Goal: Task Accomplishment & Management: Manage account settings

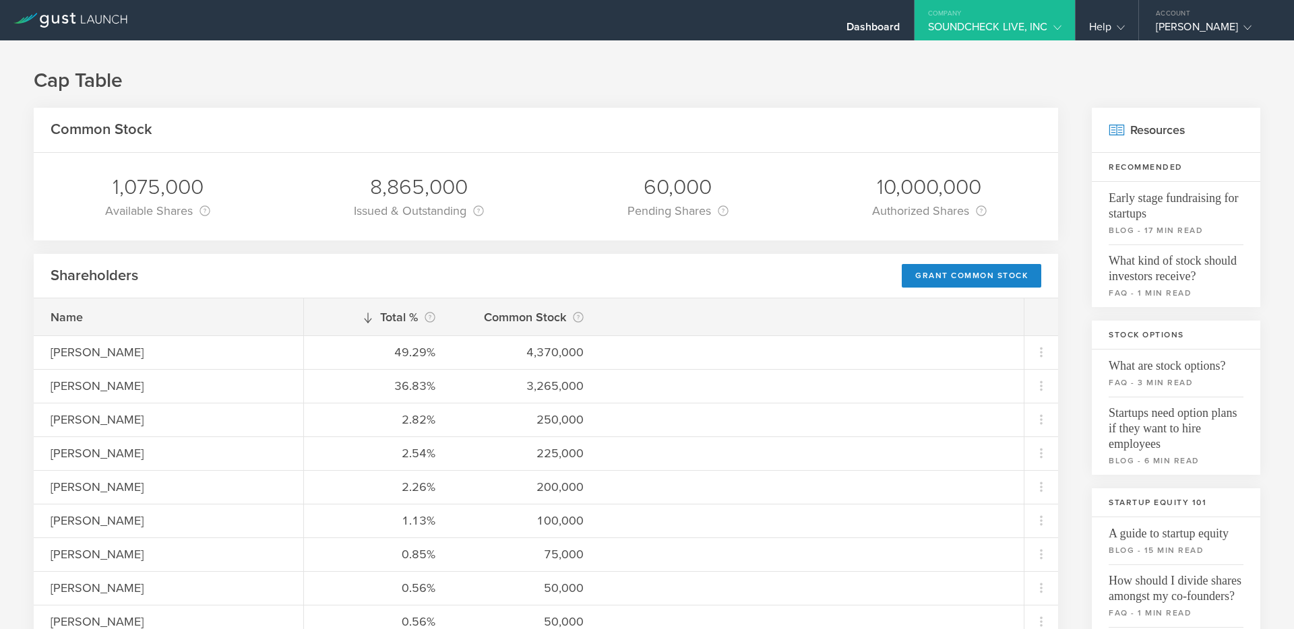
click at [53, 24] on icon at bounding box center [70, 20] width 114 height 15
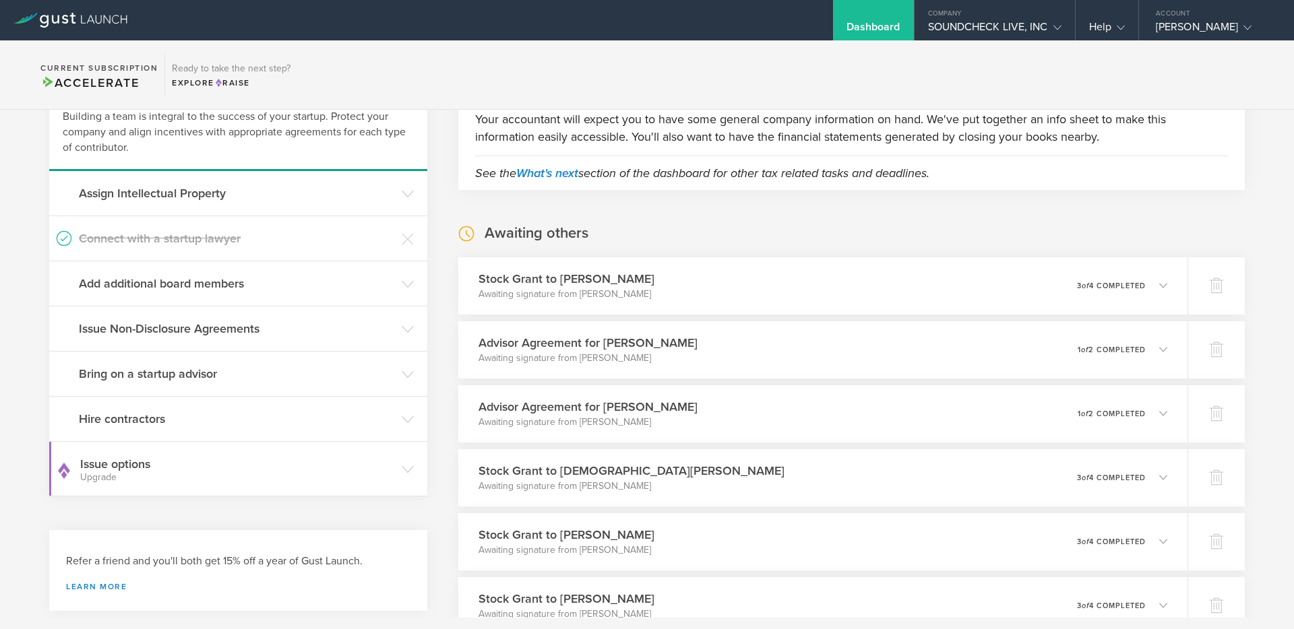
scroll to position [116, 0]
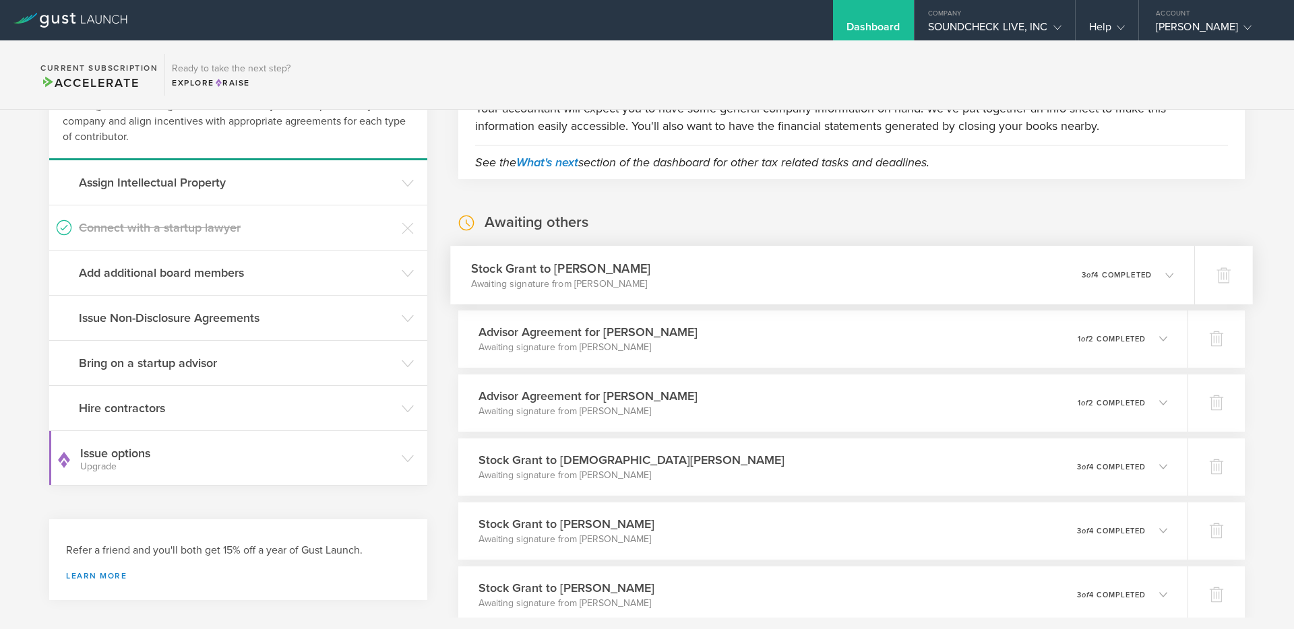
click at [567, 272] on h3 "Stock Grant to [PERSON_NAME]" at bounding box center [560, 268] width 179 height 18
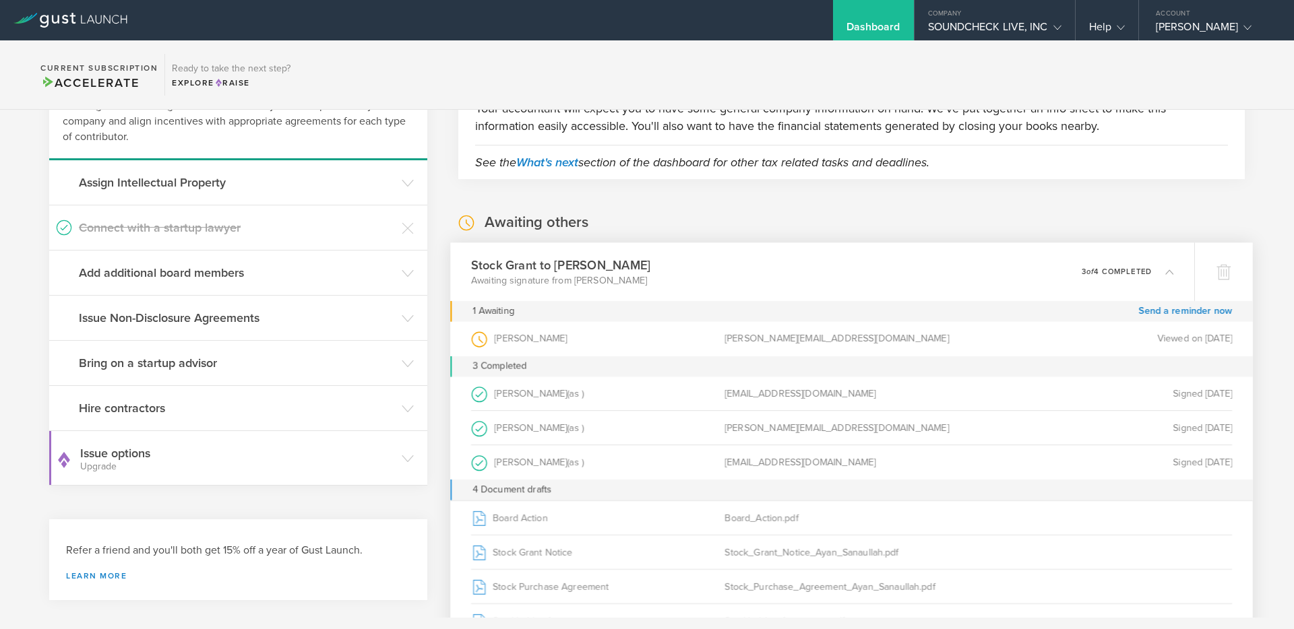
click at [544, 340] on div "Ayan Sanaullah (as Grantee )" at bounding box center [597, 338] width 253 height 34
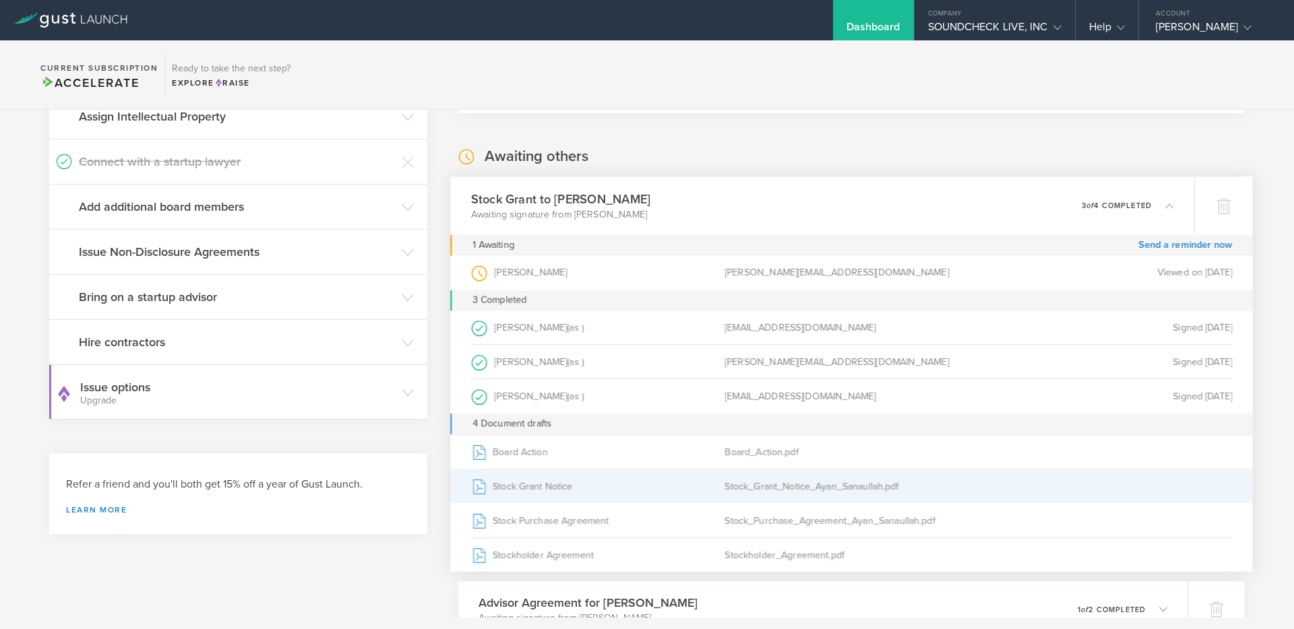
scroll to position [190, 0]
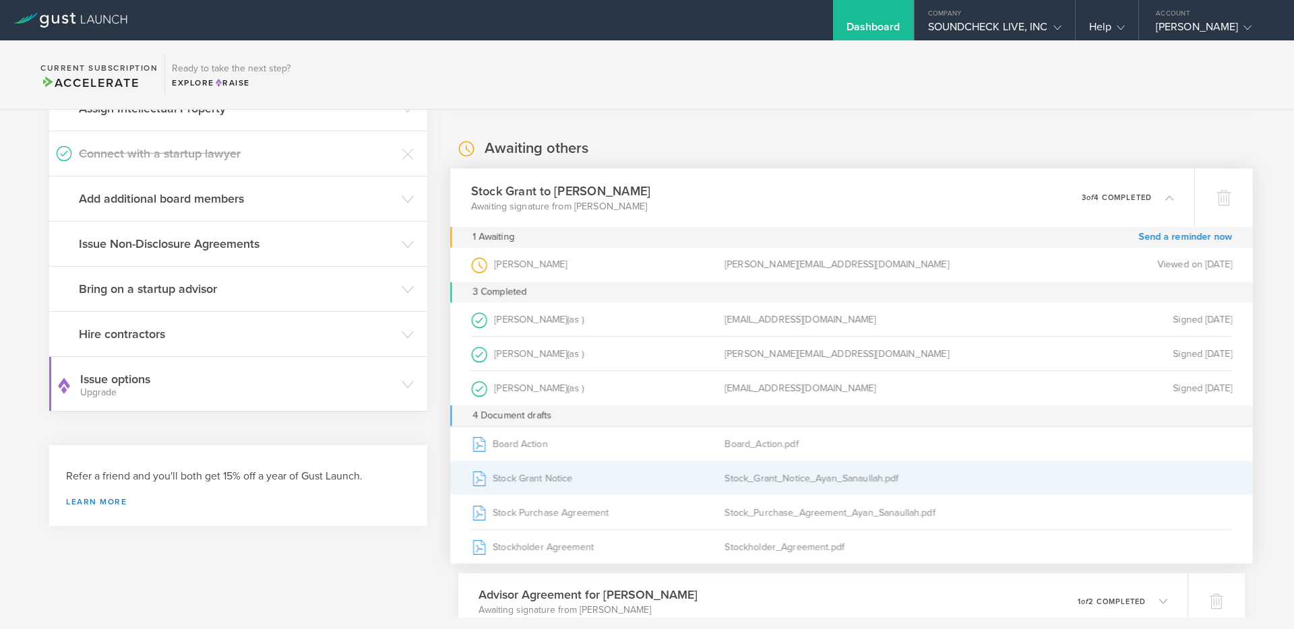
click at [531, 476] on div "Stock Grant Notice" at bounding box center [597, 478] width 253 height 34
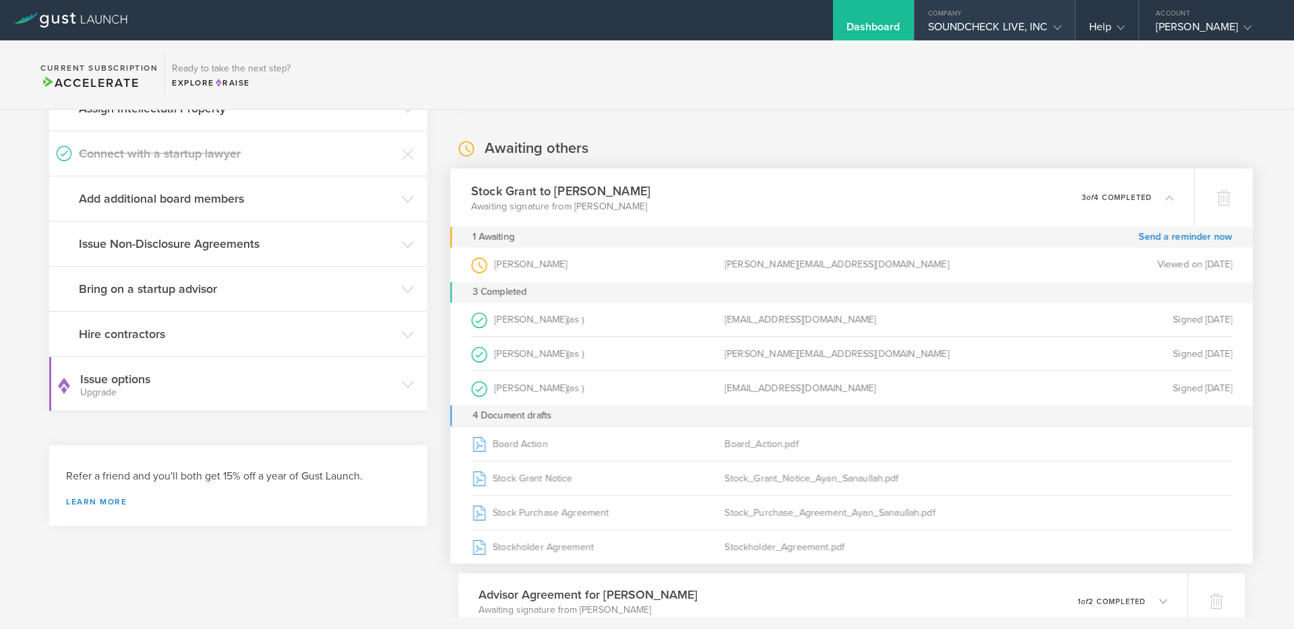
click at [1006, 19] on div "Company" at bounding box center [994, 10] width 160 height 20
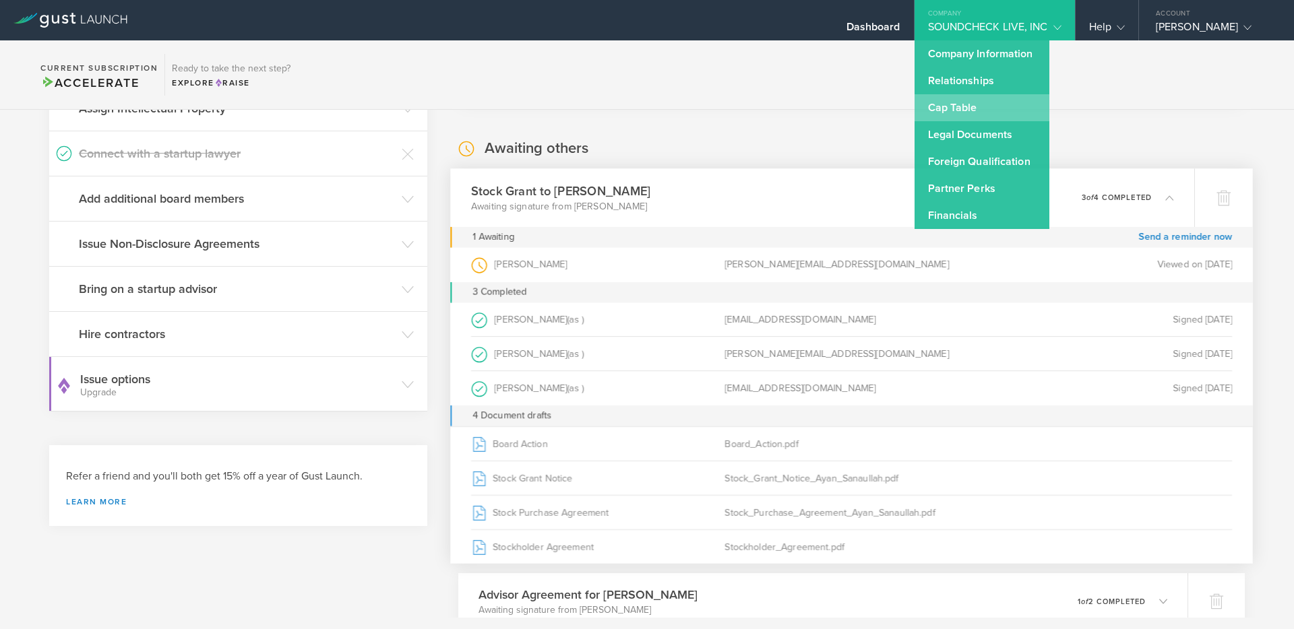
click at [983, 104] on link "Cap Table" at bounding box center [981, 107] width 135 height 27
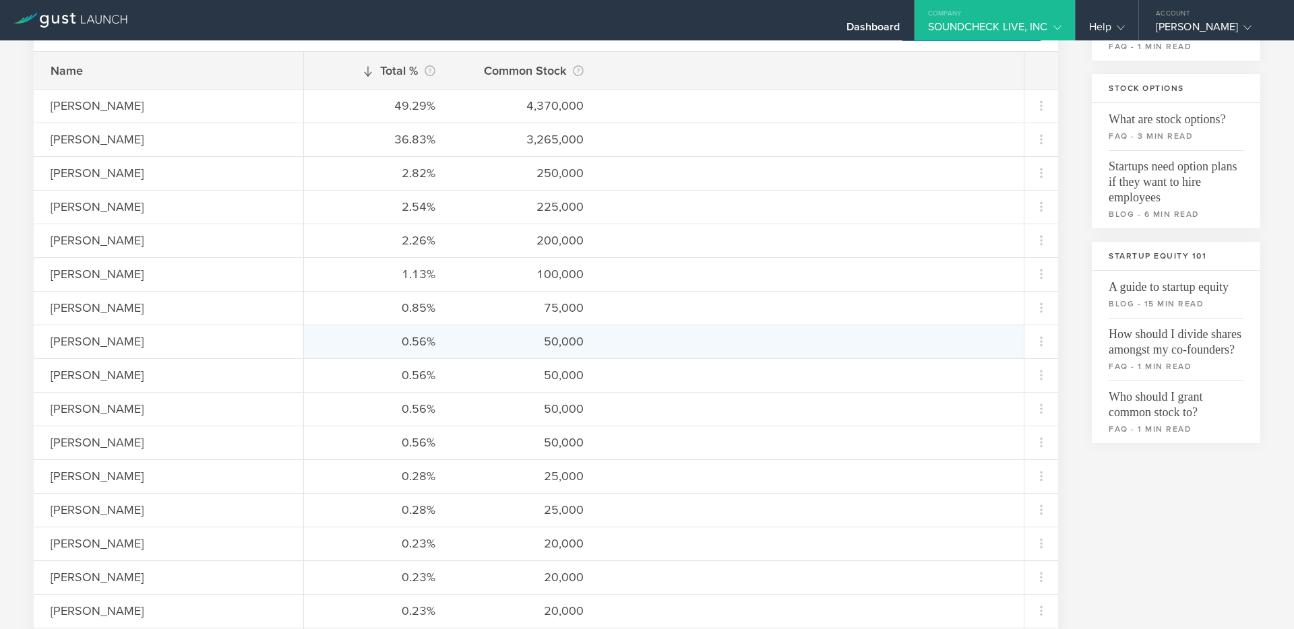
scroll to position [257, 0]
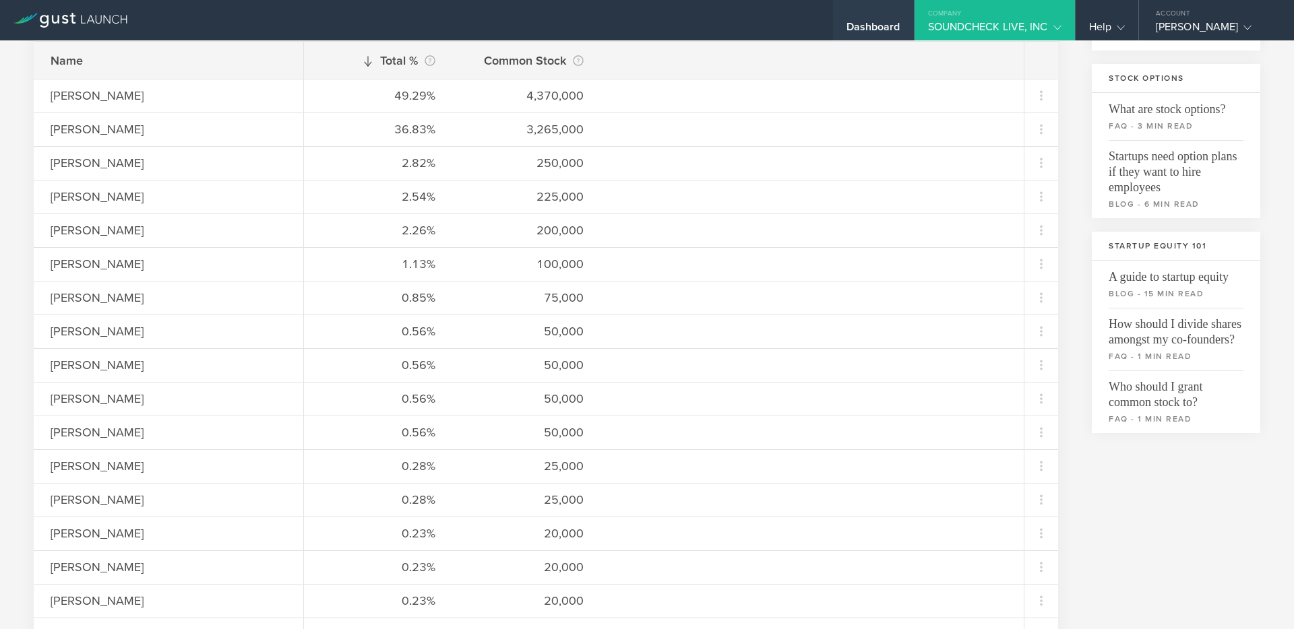
click at [852, 19] on div "Dashboard" at bounding box center [873, 20] width 81 height 40
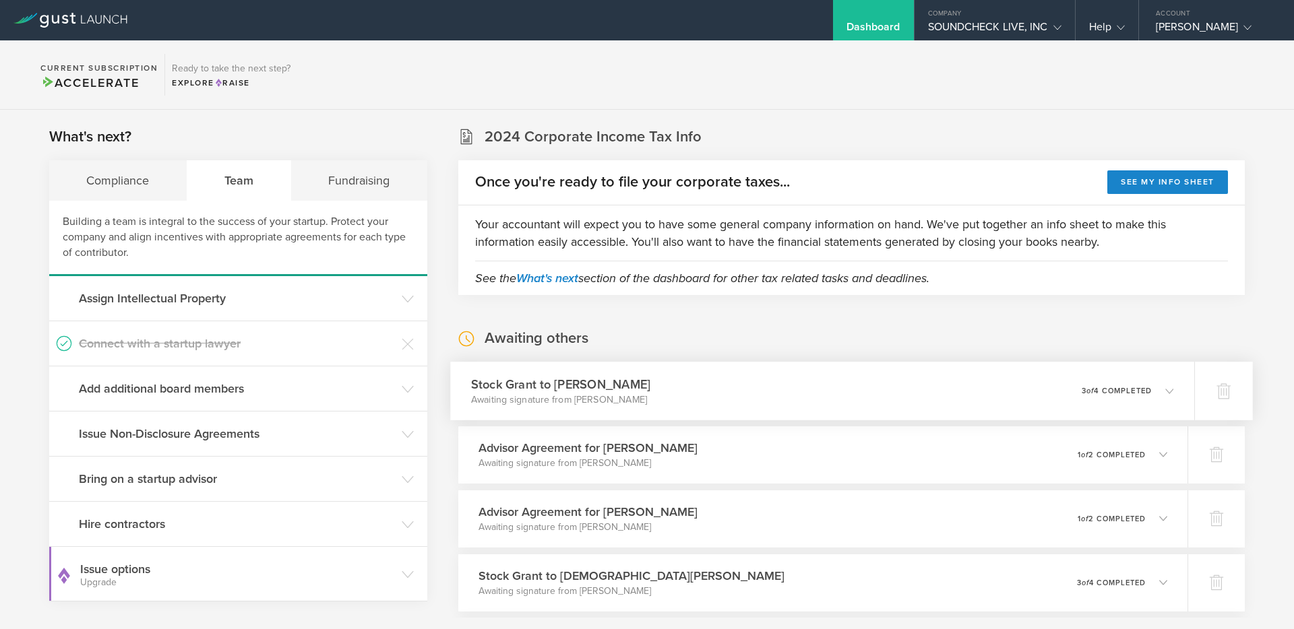
click at [1166, 396] on icon at bounding box center [1163, 391] width 22 height 12
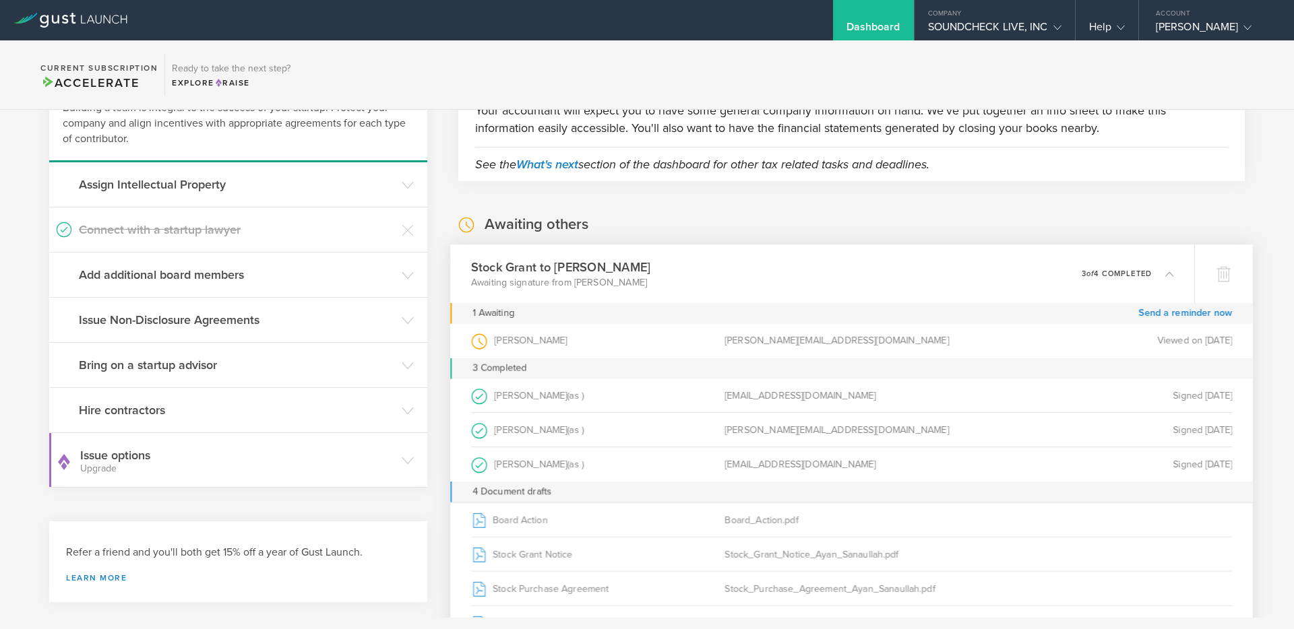
scroll to position [115, 0]
click at [1228, 263] on div at bounding box center [1223, 272] width 59 height 59
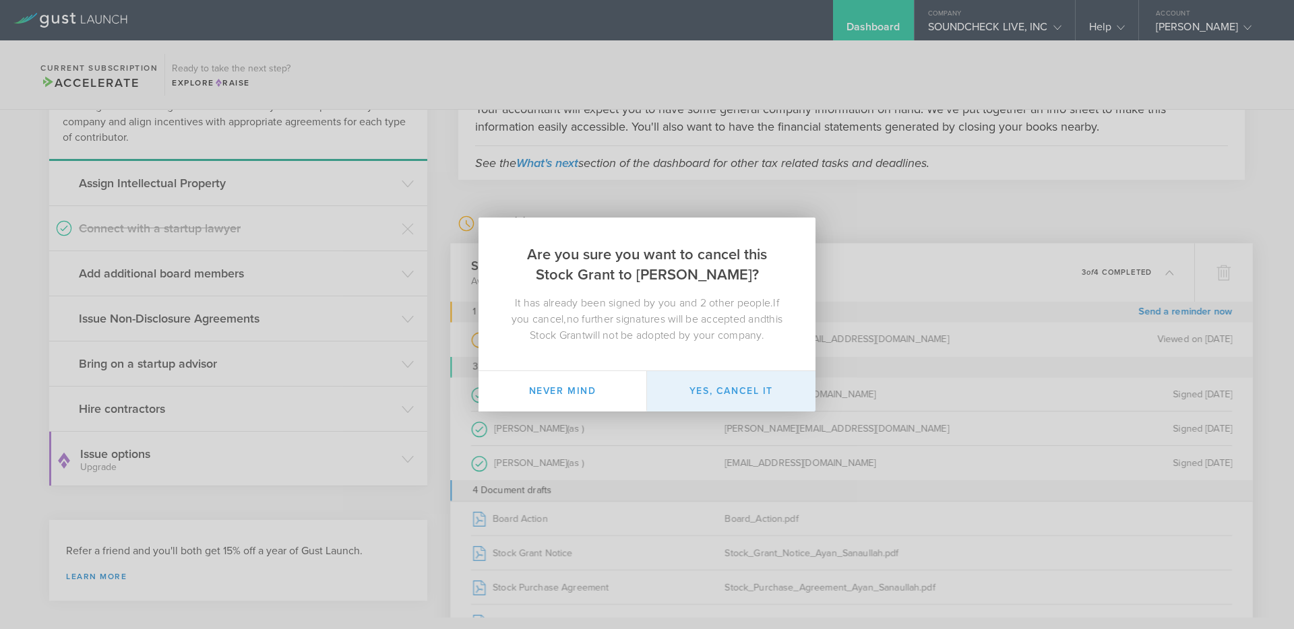
click at [693, 402] on button "Yes, cancel it" at bounding box center [731, 391] width 168 height 40
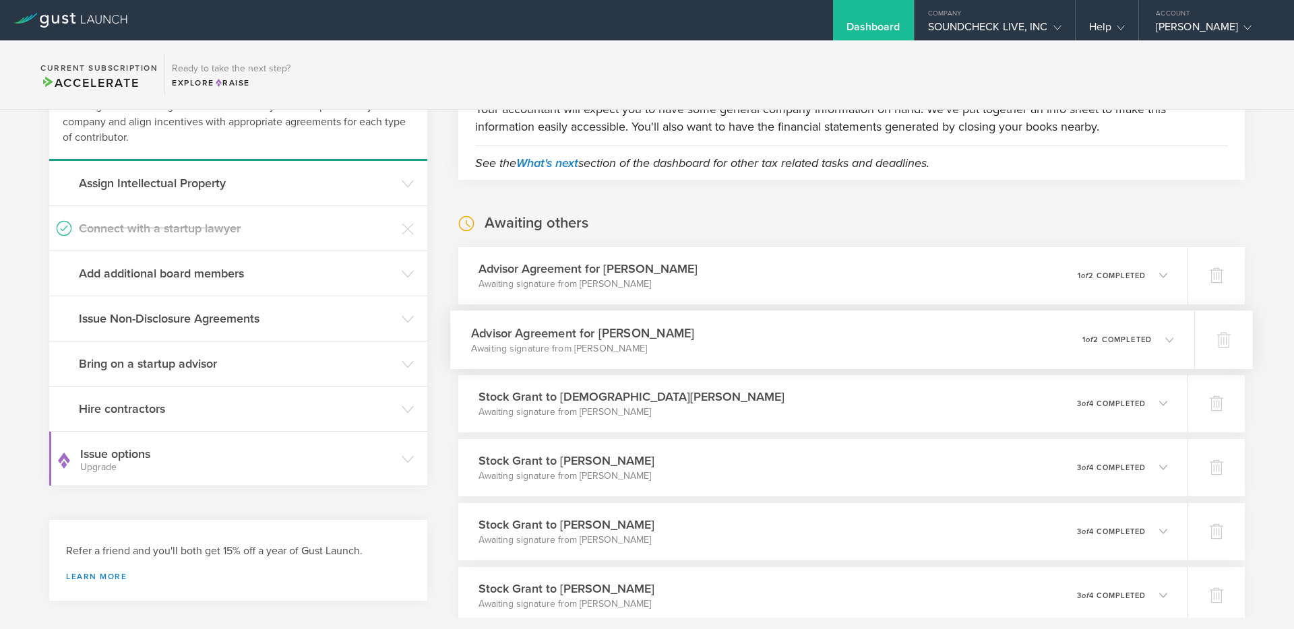
click at [623, 339] on h3 "Advisor Agreement for [PERSON_NAME]" at bounding box center [583, 333] width 224 height 18
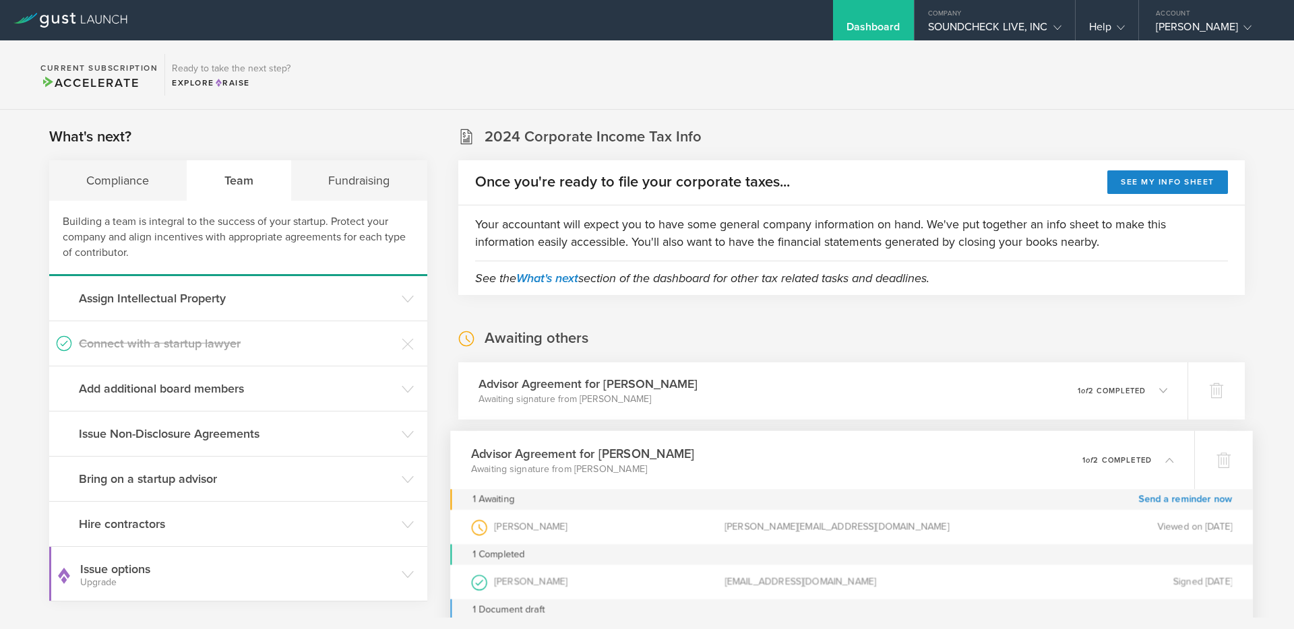
scroll to position [1, 0]
click at [1037, 12] on div "Company" at bounding box center [994, 10] width 160 height 20
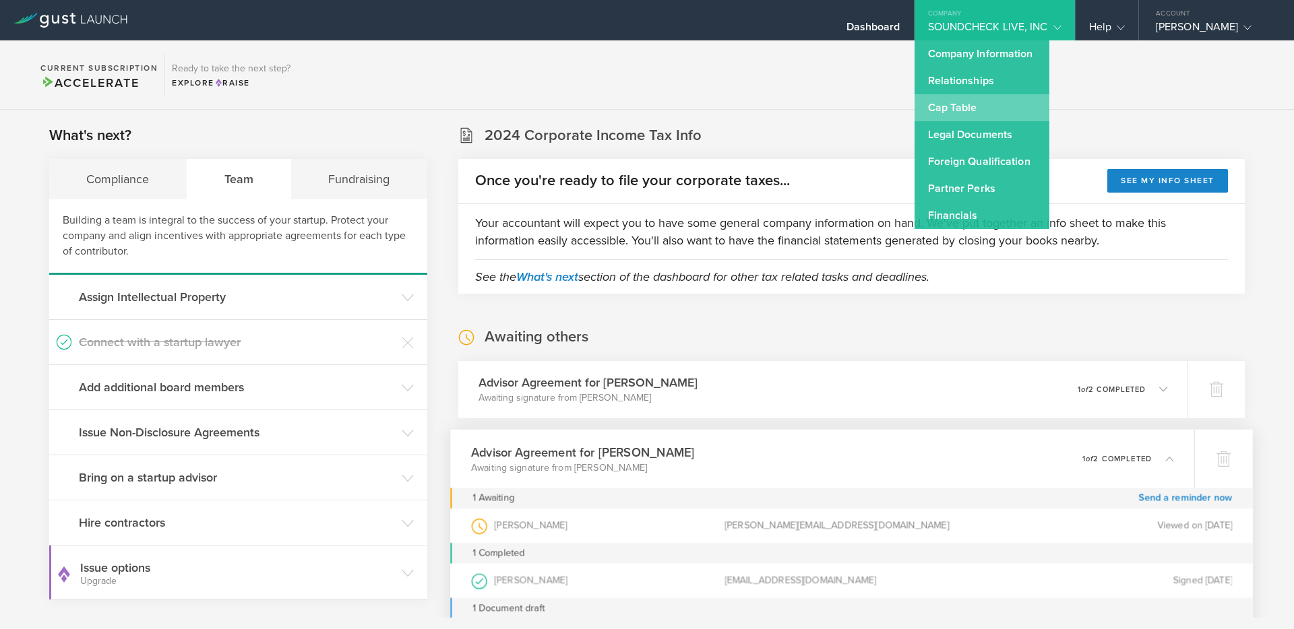
click at [945, 106] on link "Cap Table" at bounding box center [981, 107] width 135 height 27
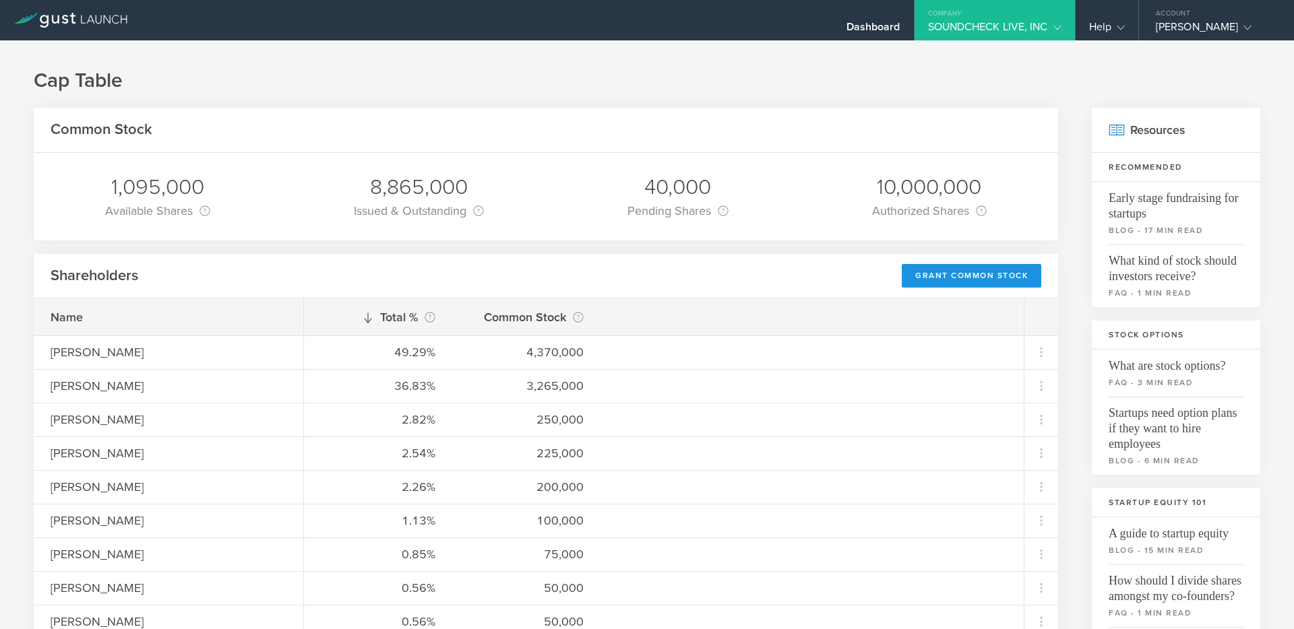
click at [922, 273] on div "Grant Common Stock" at bounding box center [971, 276] width 139 height 24
click at [946, 270] on div "Grant Common Stock" at bounding box center [971, 276] width 139 height 24
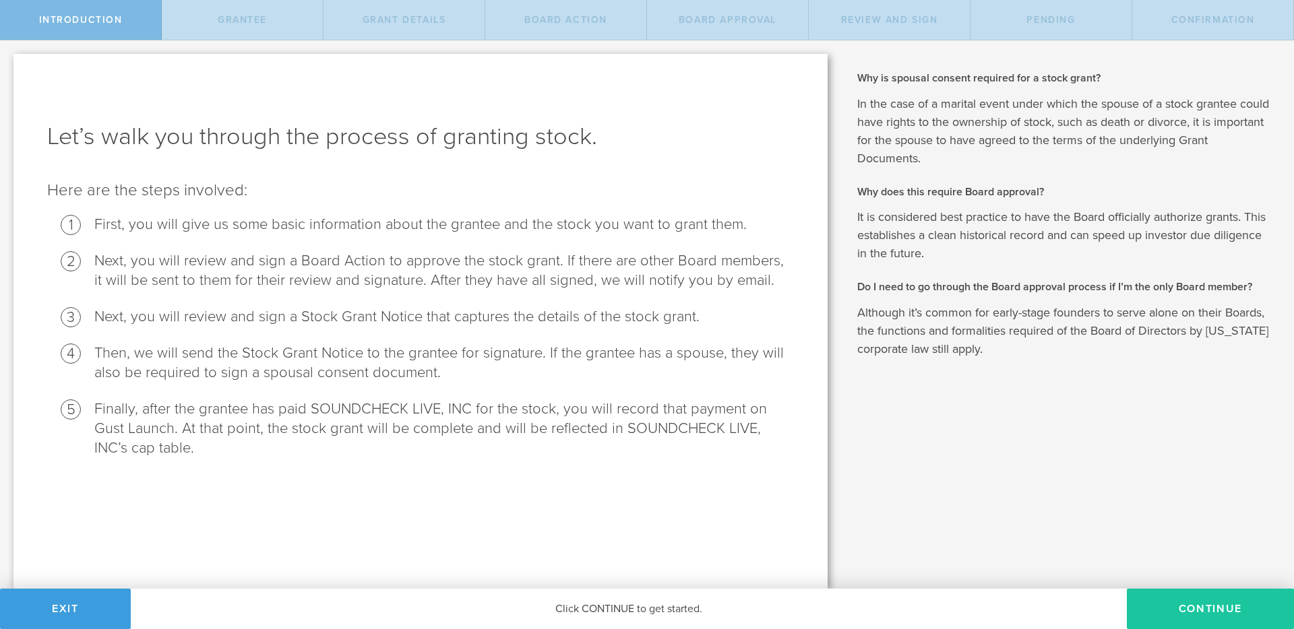
click at [1185, 620] on button "Continue" at bounding box center [1210, 609] width 167 height 40
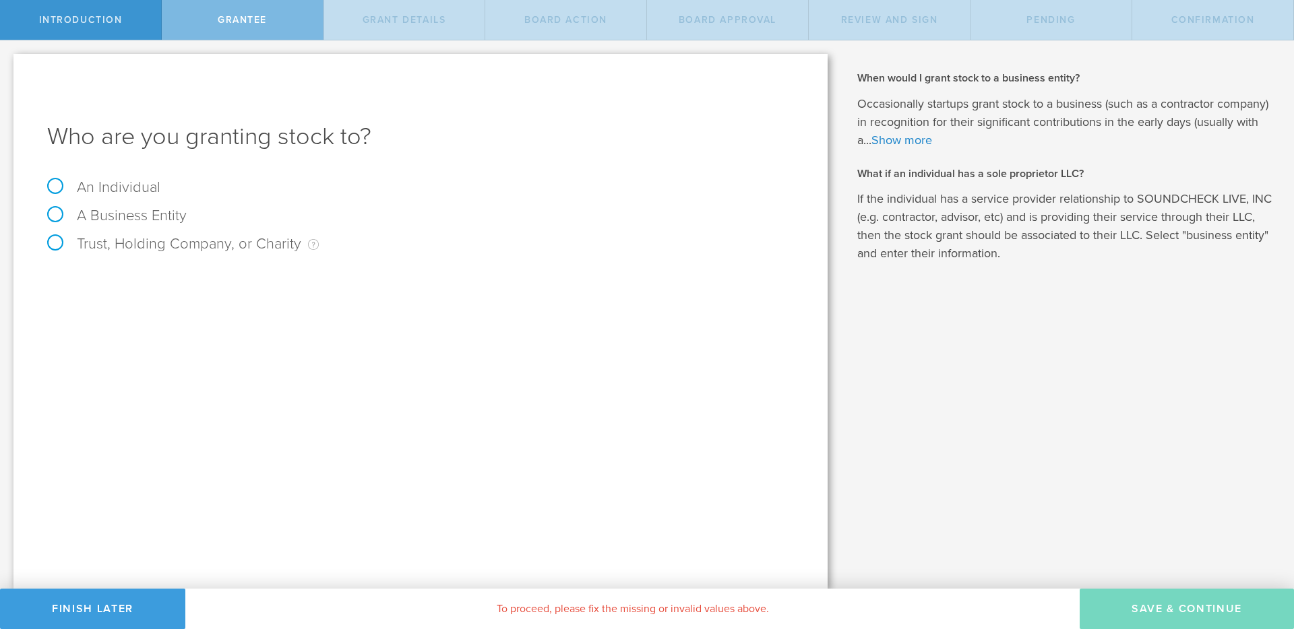
click at [135, 183] on label "An Individual" at bounding box center [103, 188] width 113 height 18
click at [9, 62] on input "An Individual" at bounding box center [4, 51] width 9 height 22
radio input "true"
click at [317, 283] on input "text" at bounding box center [471, 282] width 646 height 20
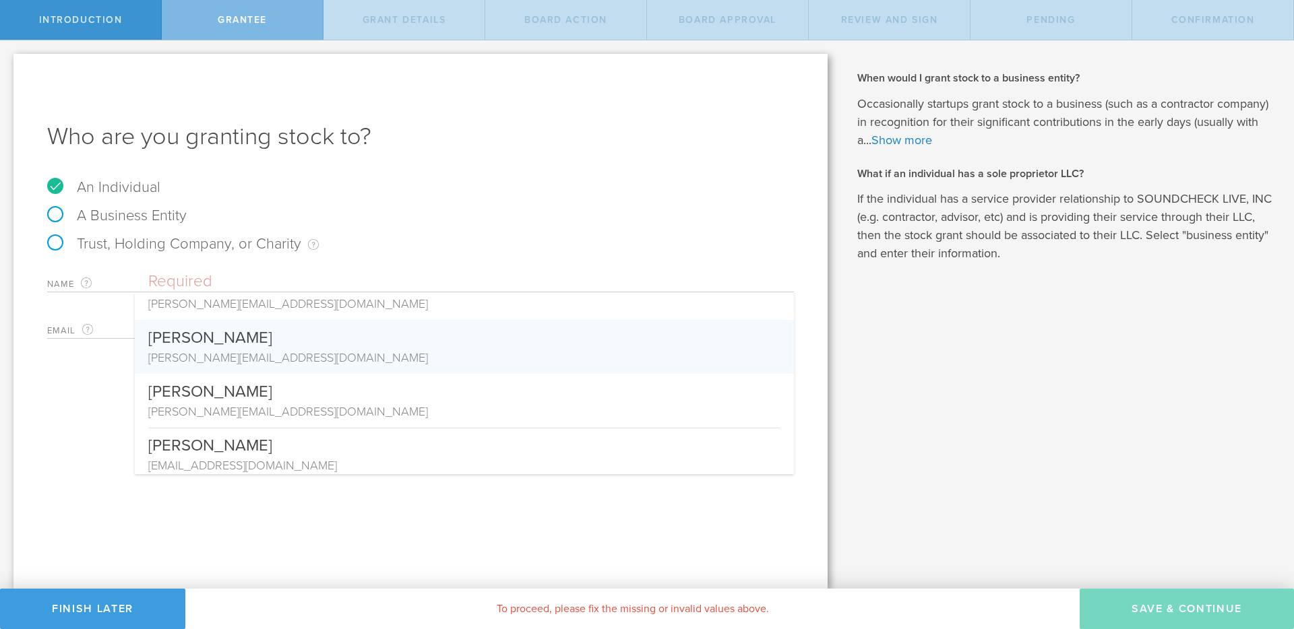
scroll to position [193, 0]
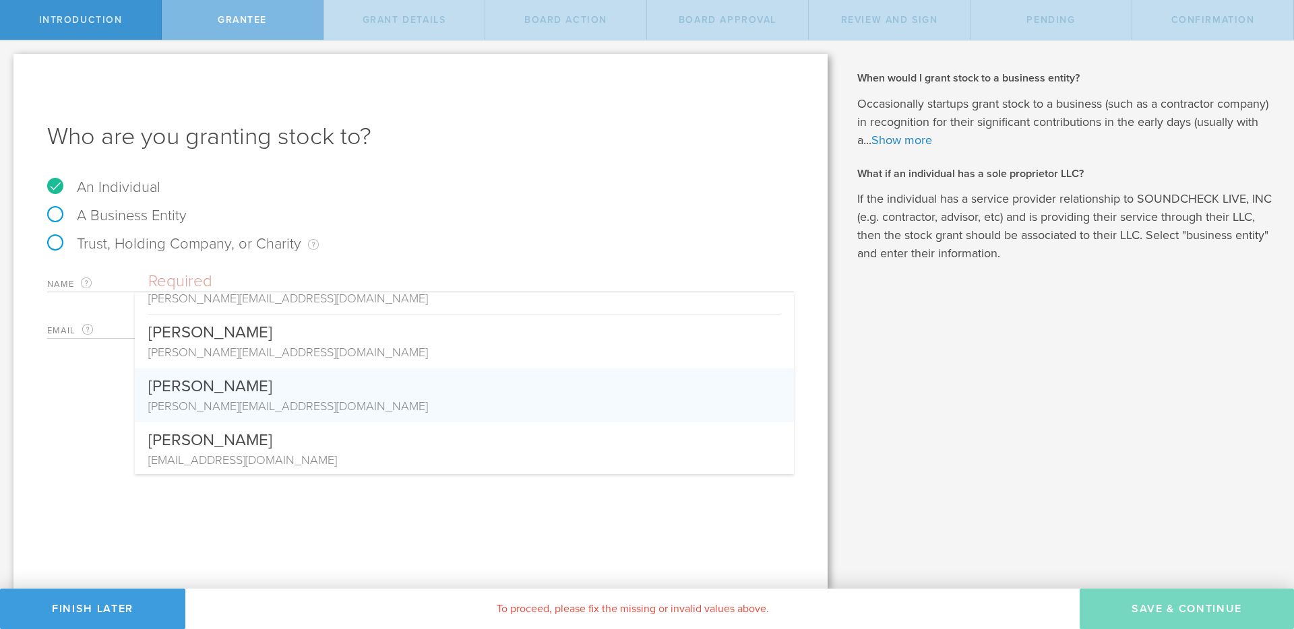
click at [225, 396] on div "[PERSON_NAME]" at bounding box center [464, 383] width 632 height 29
type input "[PERSON_NAME]"
type input "[PERSON_NAME][EMAIL_ADDRESS][DOMAIN_NAME]"
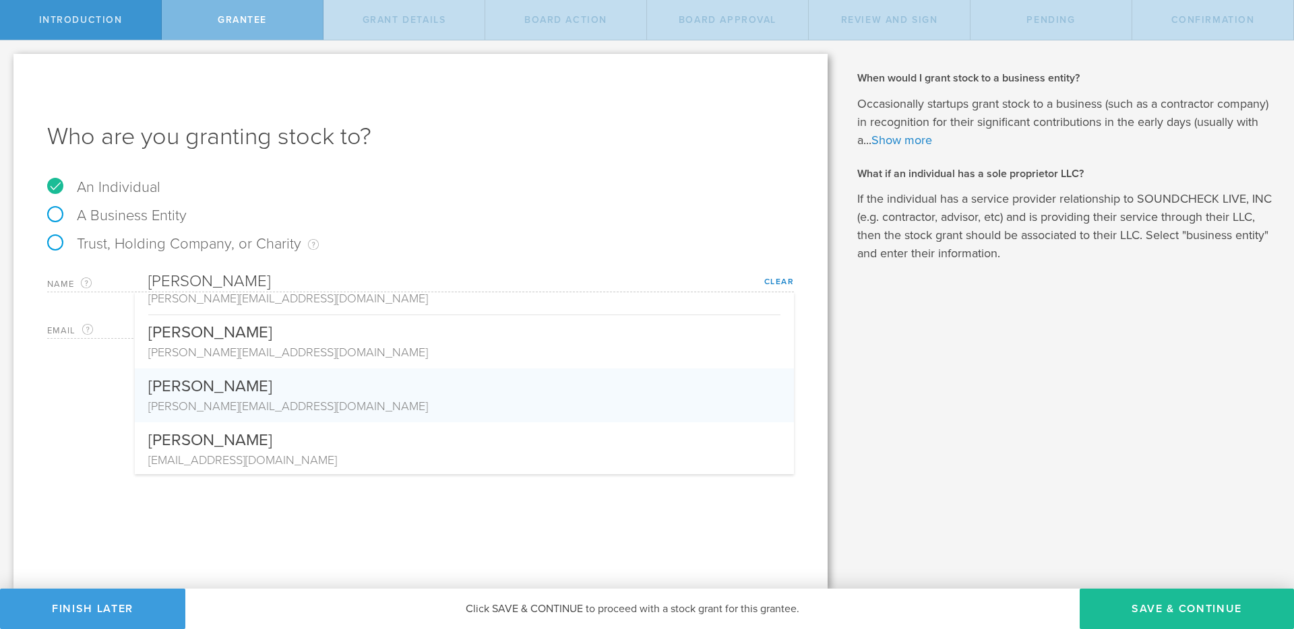
scroll to position [0, 0]
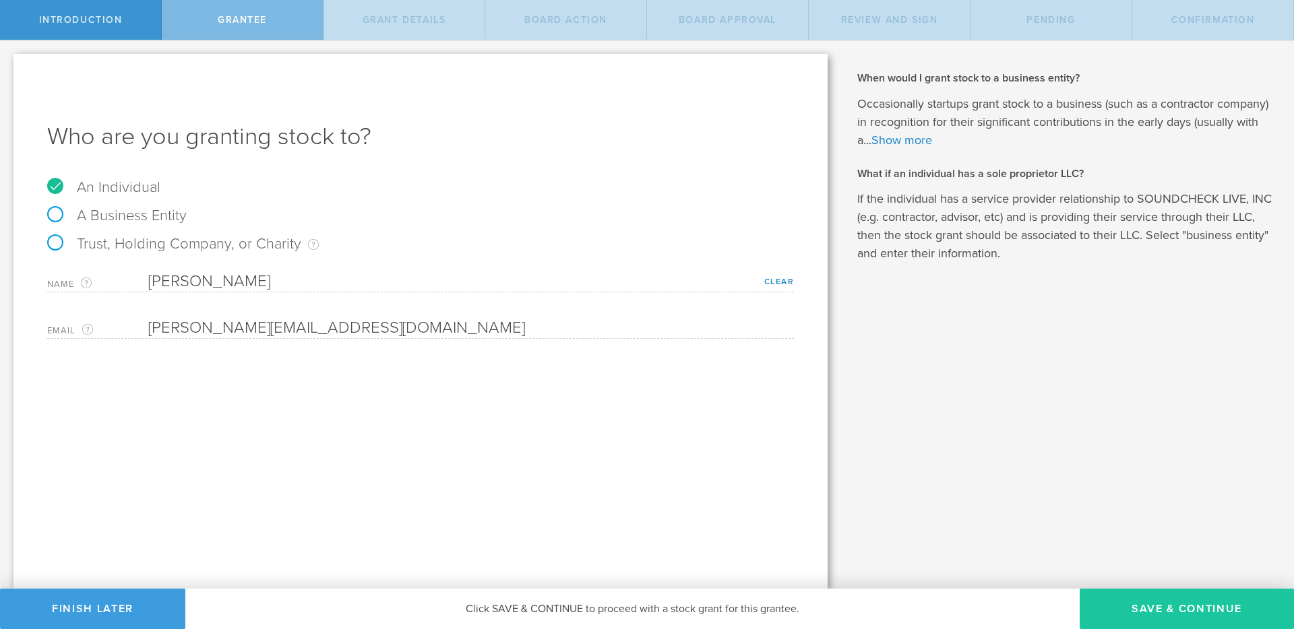
click at [1155, 612] on button "Save & Continue" at bounding box center [1186, 609] width 214 height 40
type input "48"
type input "12"
select select "none"
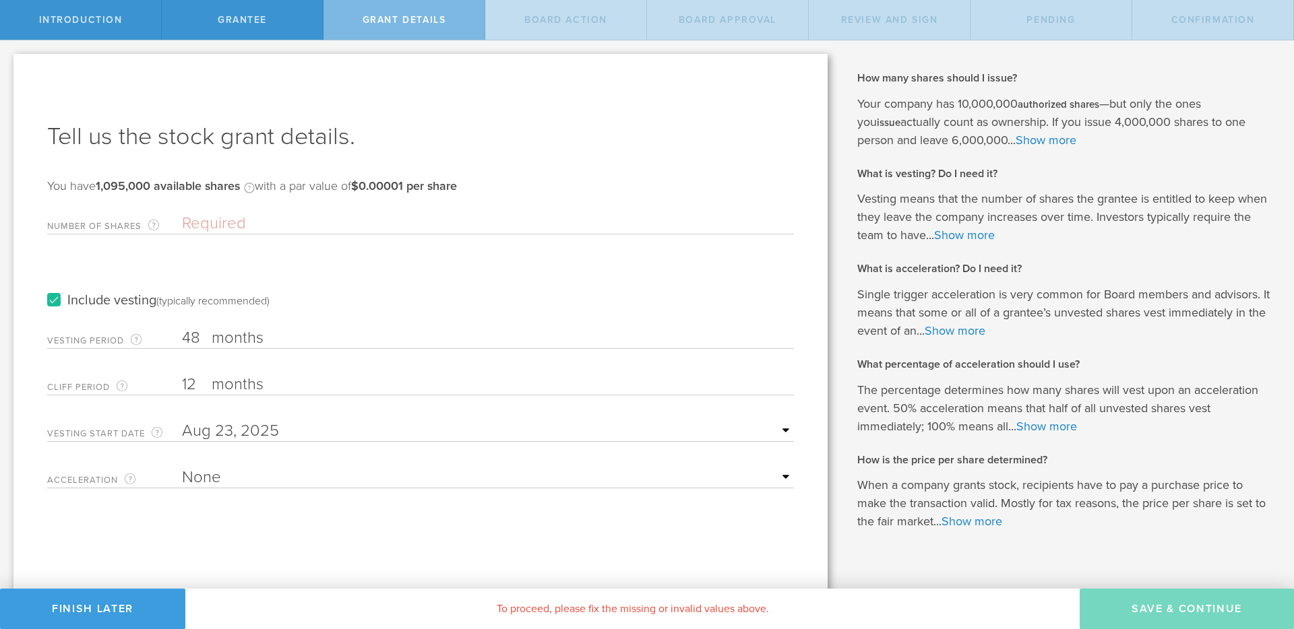
click at [232, 214] on input "Number of Shares The total amount of stock the company is granting to this reci…" at bounding box center [488, 224] width 612 height 20
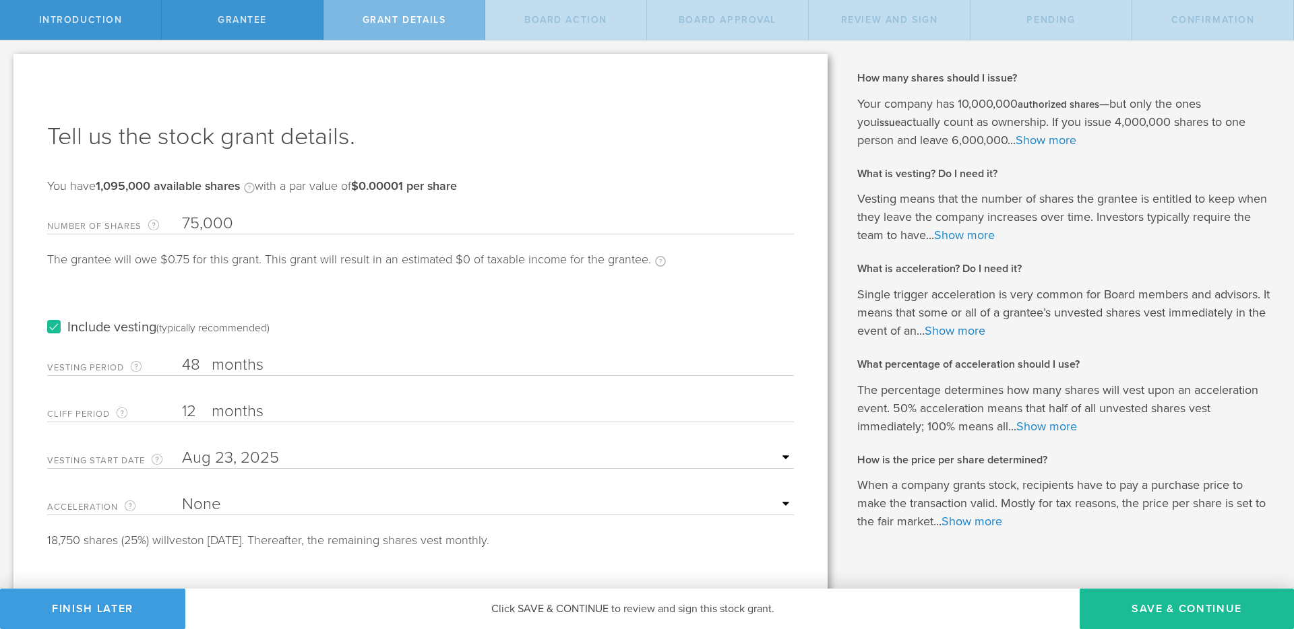
type input "75,000"
click at [236, 279] on div "The grantee will owe $0.75 for this grant. This grant will result in an estimat…" at bounding box center [356, 266] width 619 height 27
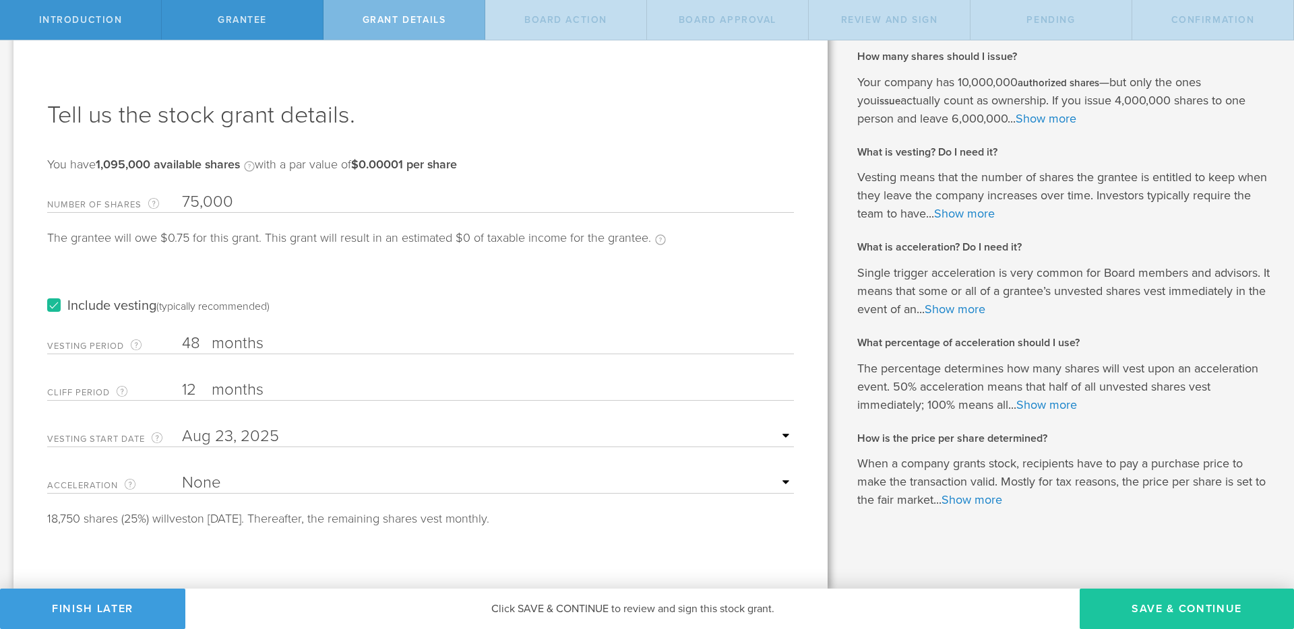
click at [1161, 598] on button "Save & Continue" at bounding box center [1186, 609] width 214 height 40
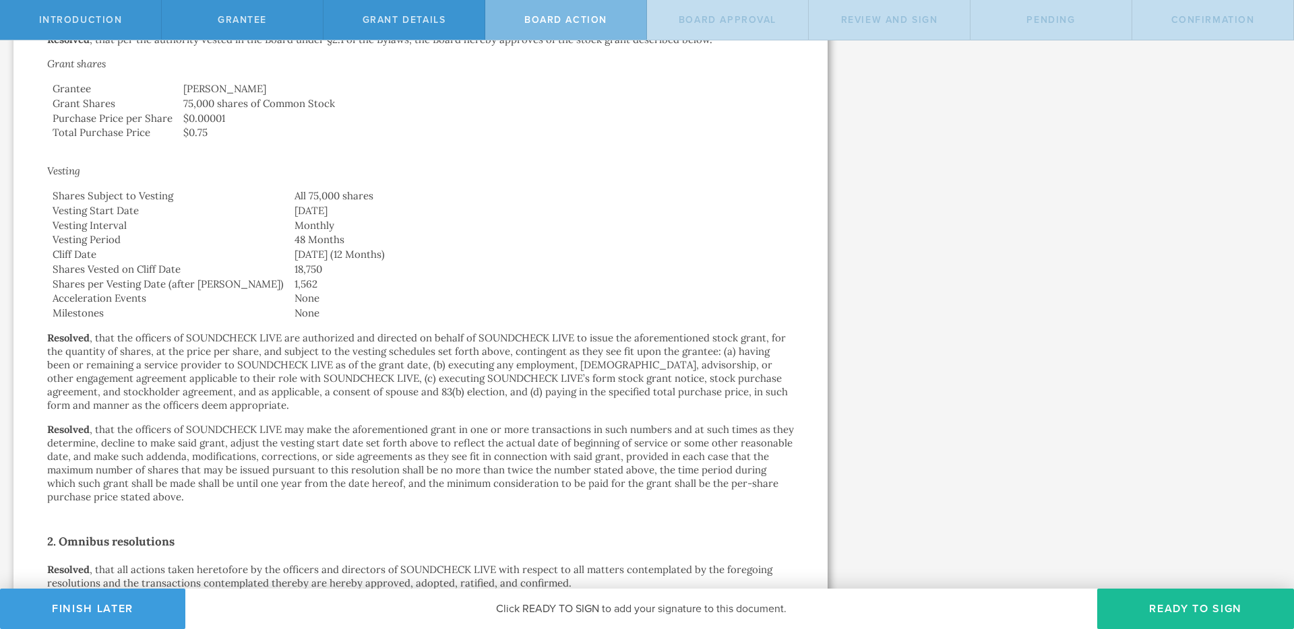
scroll to position [643, 0]
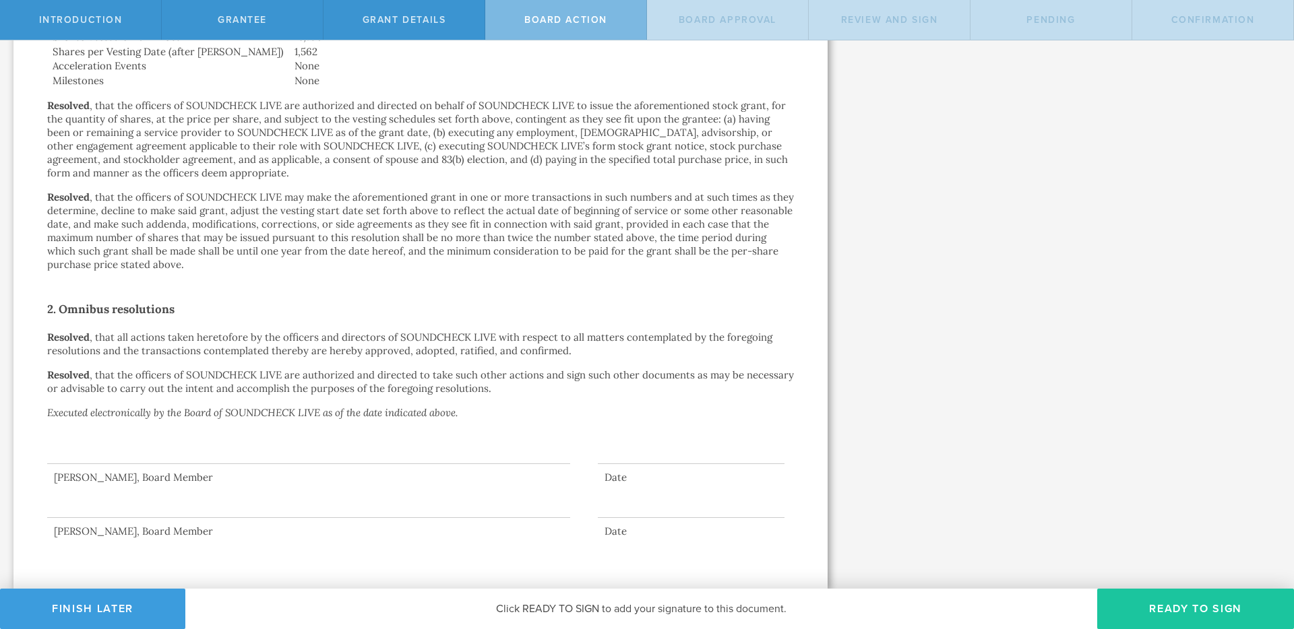
click at [1202, 604] on button "Ready to Sign" at bounding box center [1195, 609] width 197 height 40
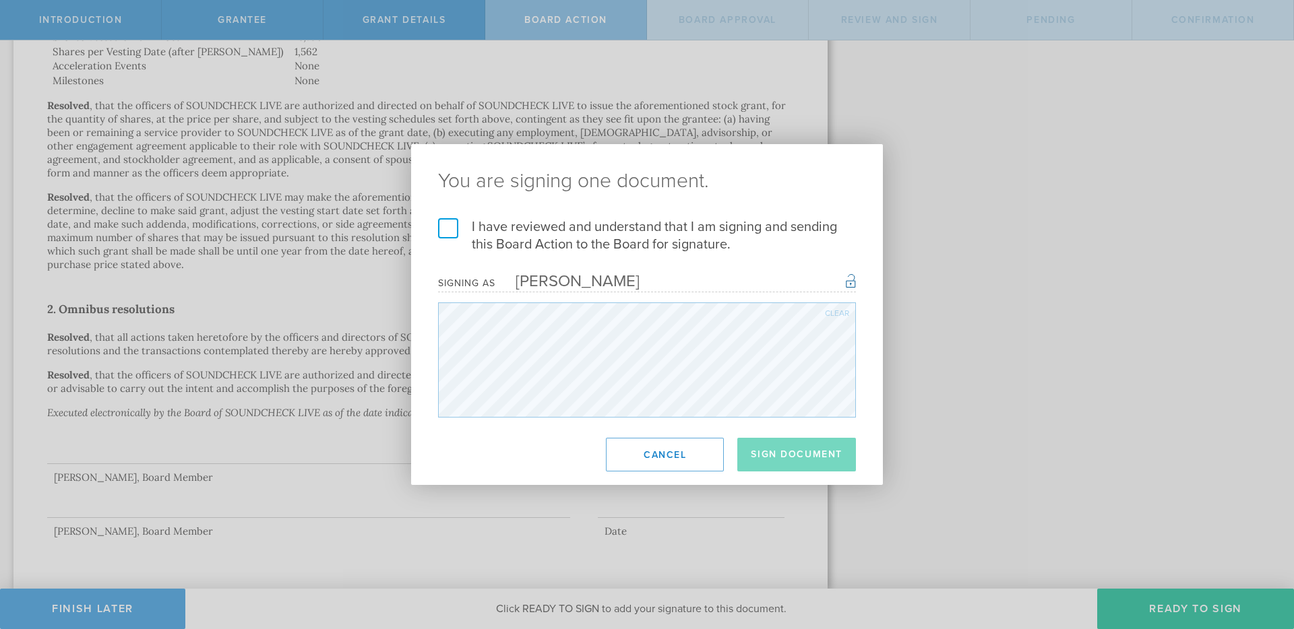
click at [481, 232] on label "I have reviewed and understand that I am signing and sending this Board Action …" at bounding box center [647, 235] width 418 height 35
click at [0, 0] on input "I have reviewed and understand that I am signing and sending this Board Action …" at bounding box center [0, 0] width 0 height 0
click at [778, 449] on button "Sign Document" at bounding box center [796, 455] width 119 height 34
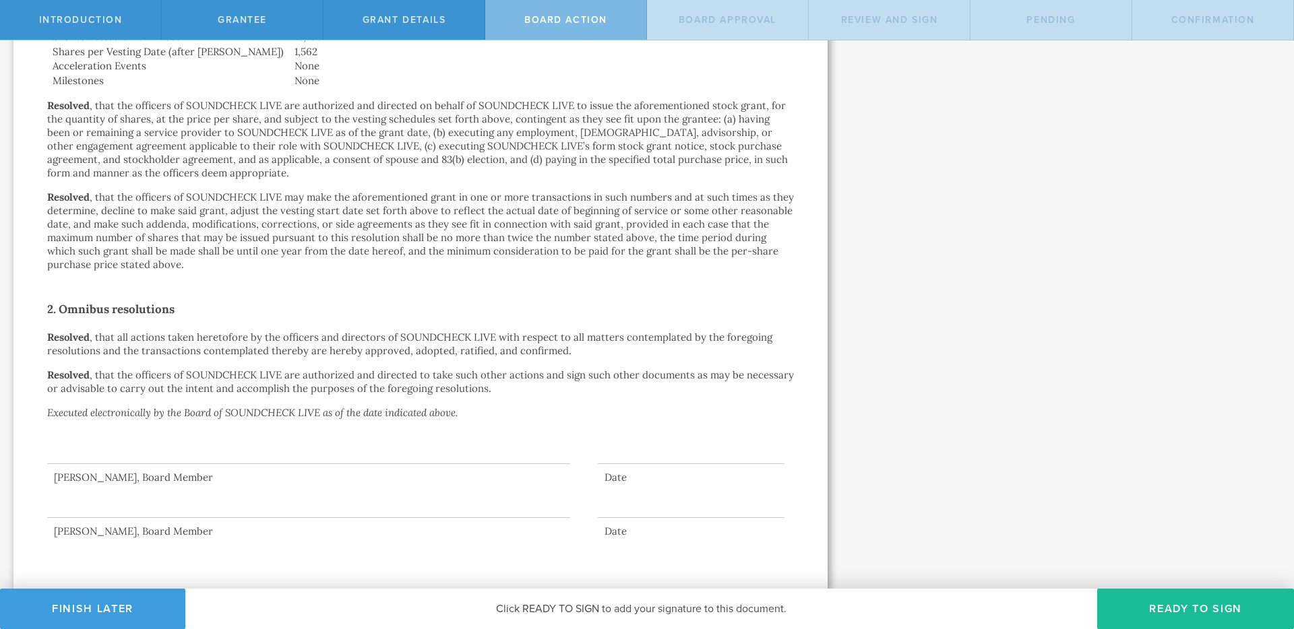
scroll to position [0, 0]
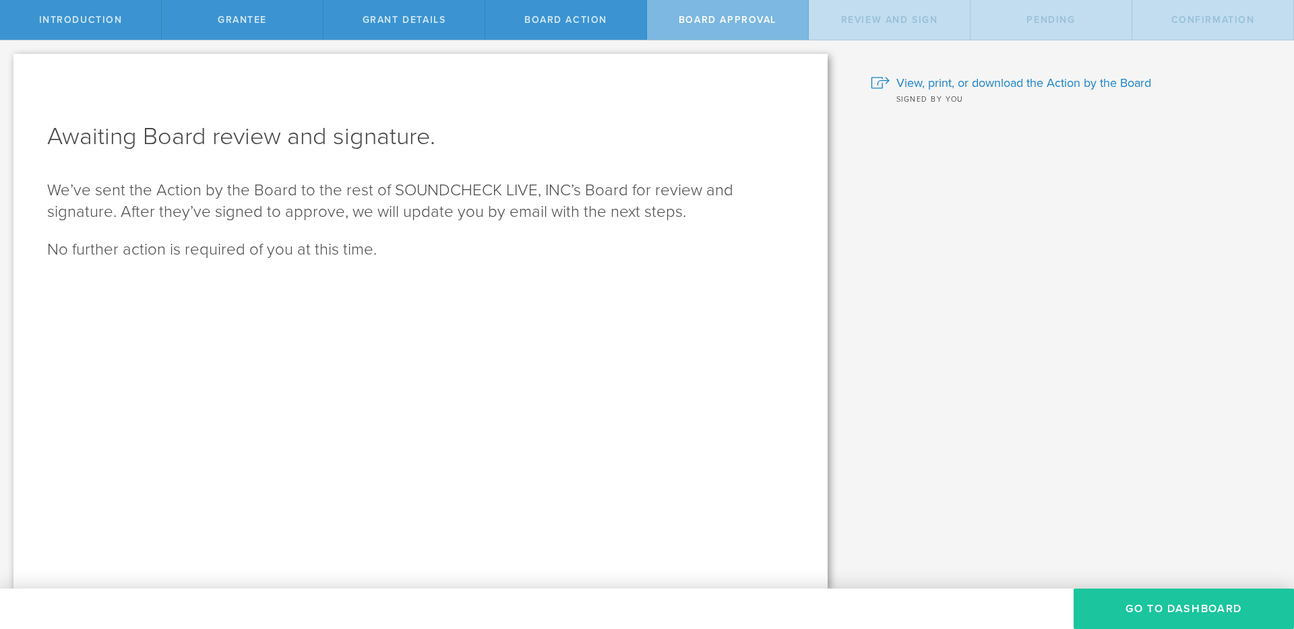
click at [1145, 604] on button "Go To Dashboard" at bounding box center [1183, 609] width 220 height 40
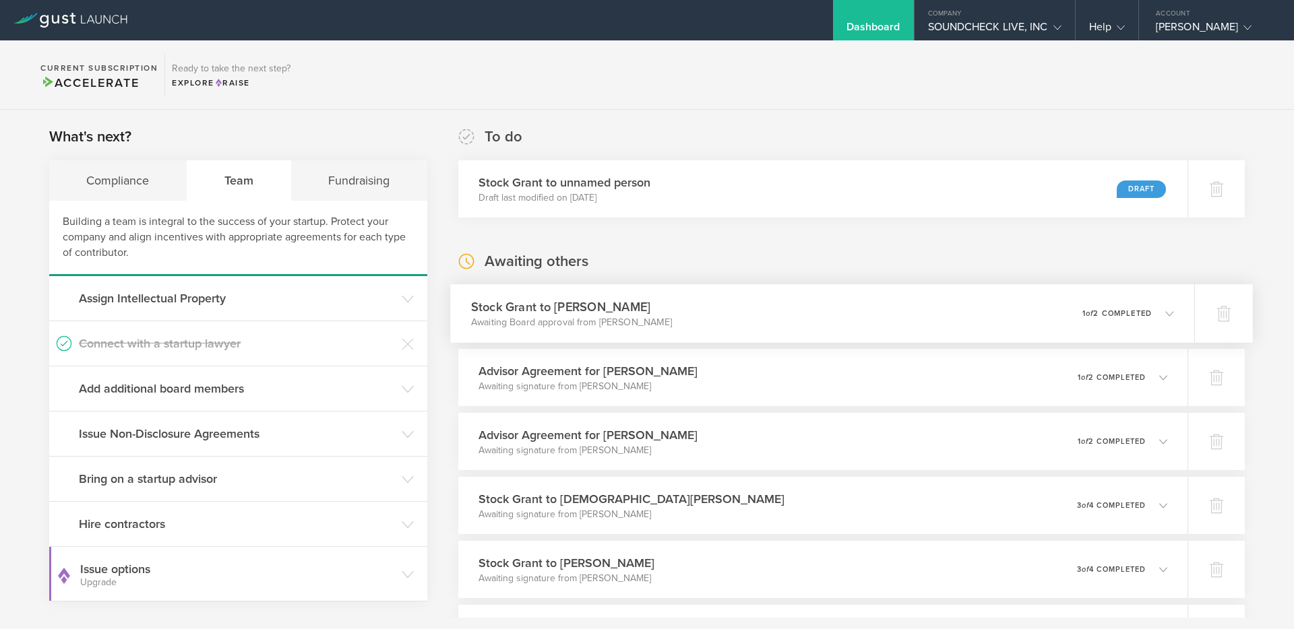
click at [627, 328] on p "Awaiting Board approval from [PERSON_NAME]" at bounding box center [571, 322] width 201 height 13
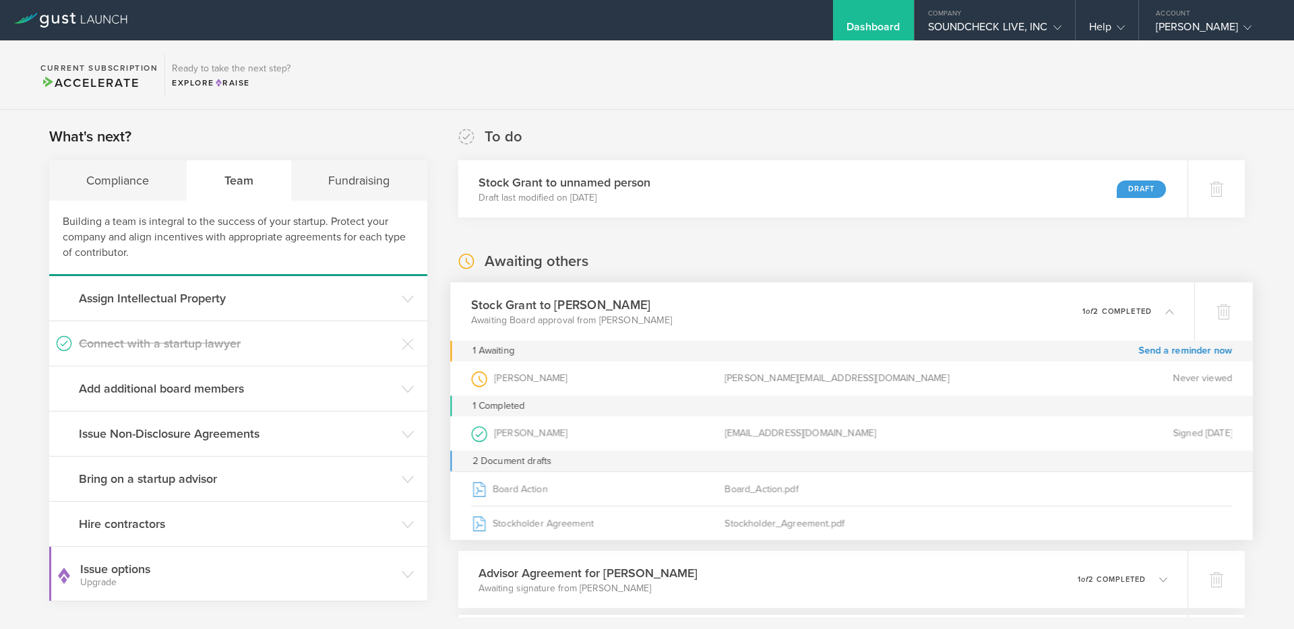
click at [627, 328] on div "Stock [PERSON_NAME] to [PERSON_NAME] Awaiting Board approval from [PERSON_NAME]…" at bounding box center [822, 311] width 744 height 59
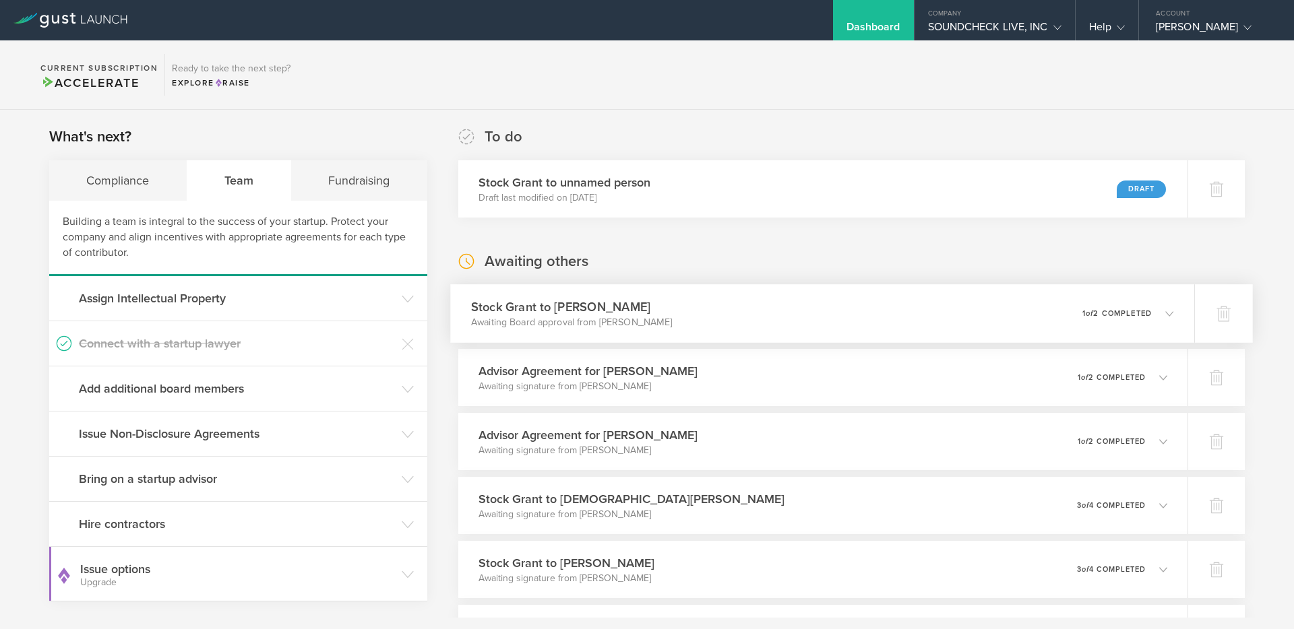
click at [598, 311] on h3 "Stock Grant to [PERSON_NAME]" at bounding box center [571, 307] width 201 height 18
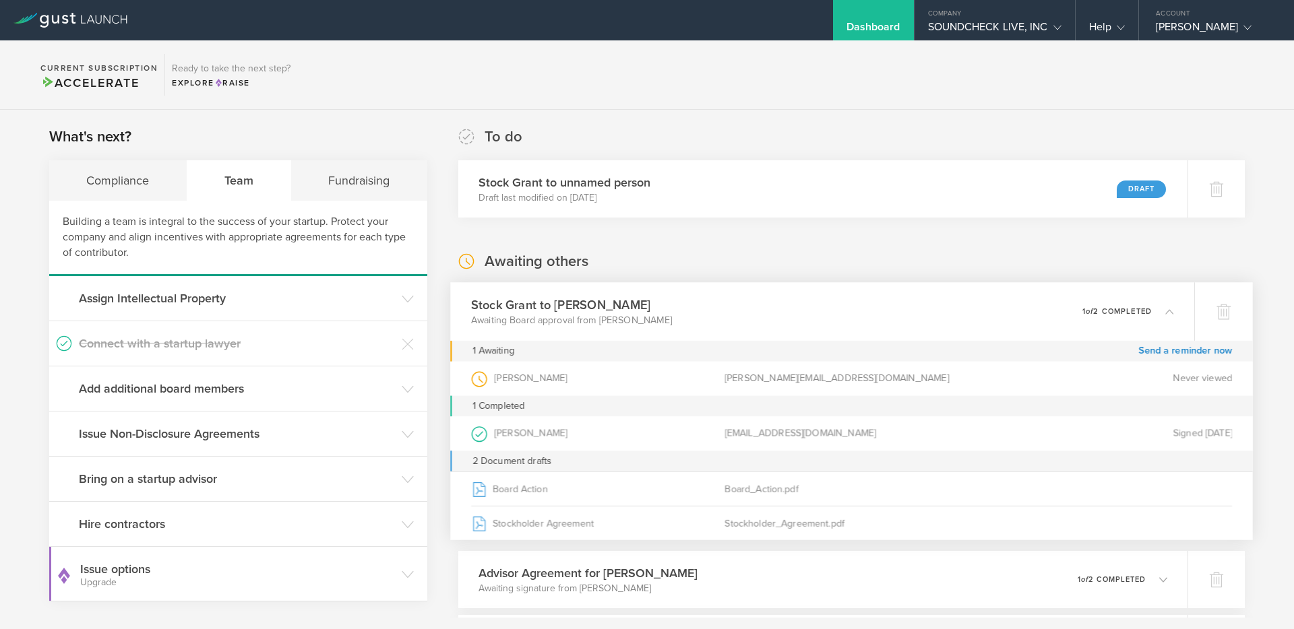
click at [598, 312] on h3 "Stock Grant to [PERSON_NAME]" at bounding box center [571, 305] width 201 height 18
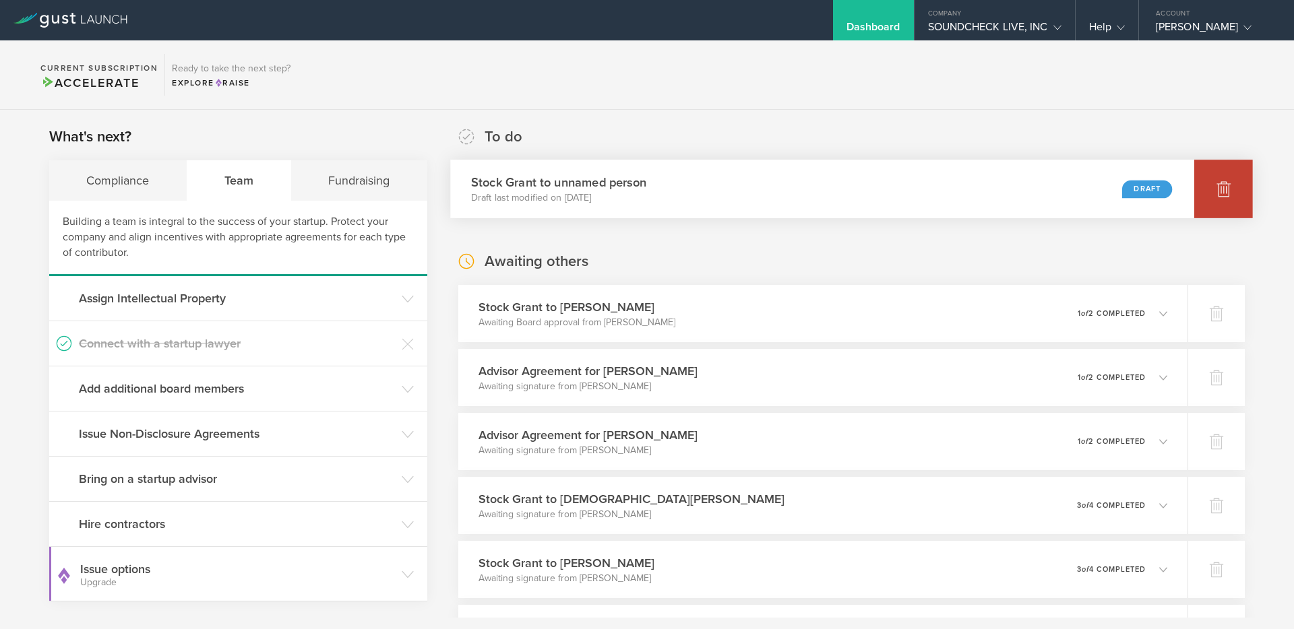
click at [1232, 184] on div at bounding box center [1223, 189] width 59 height 59
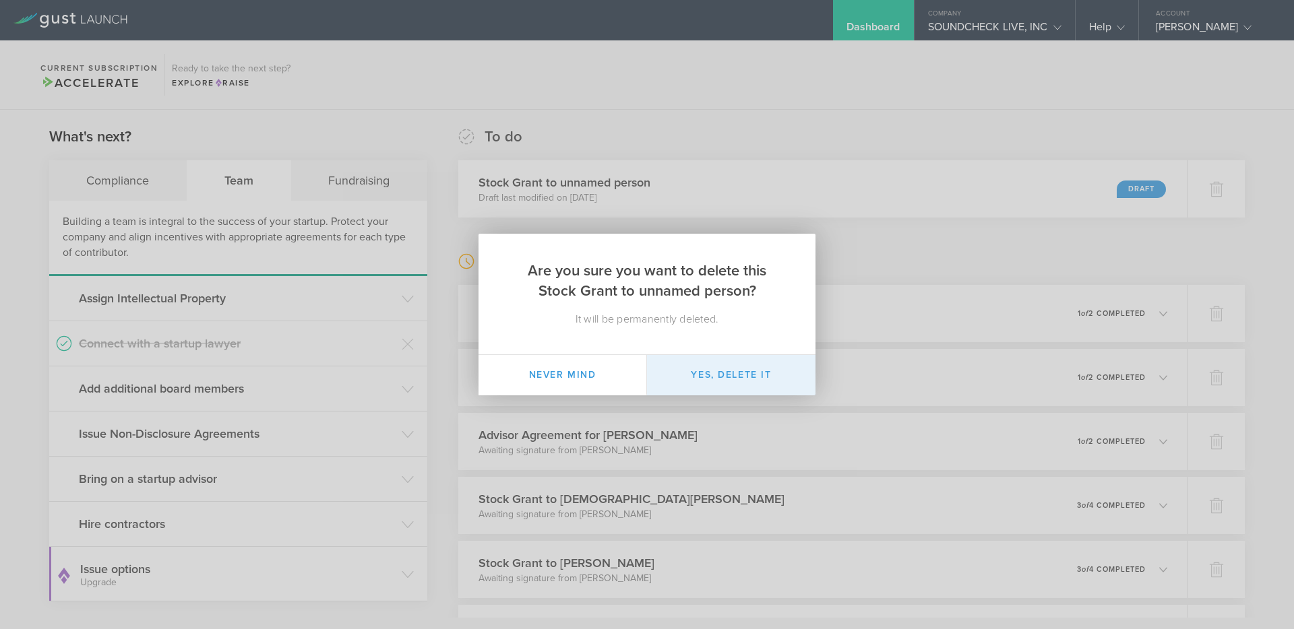
click at [688, 366] on button "Yes, delete it" at bounding box center [731, 375] width 168 height 40
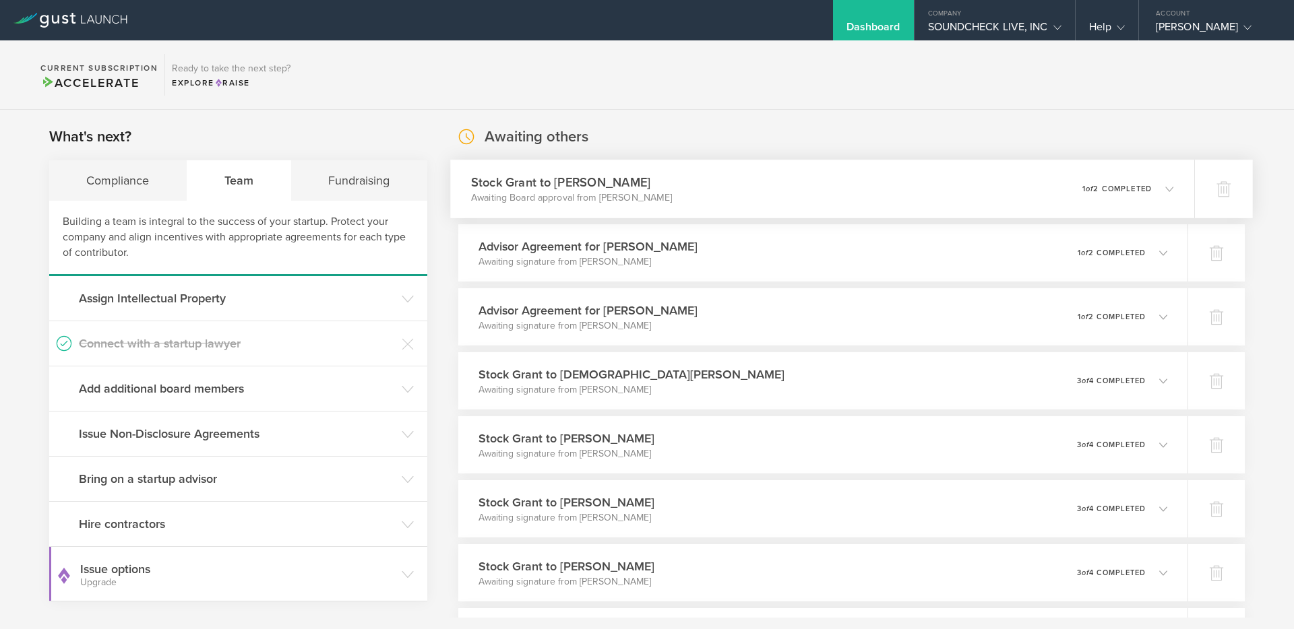
click at [579, 195] on p "Awaiting Board approval from [PERSON_NAME]" at bounding box center [571, 197] width 201 height 13
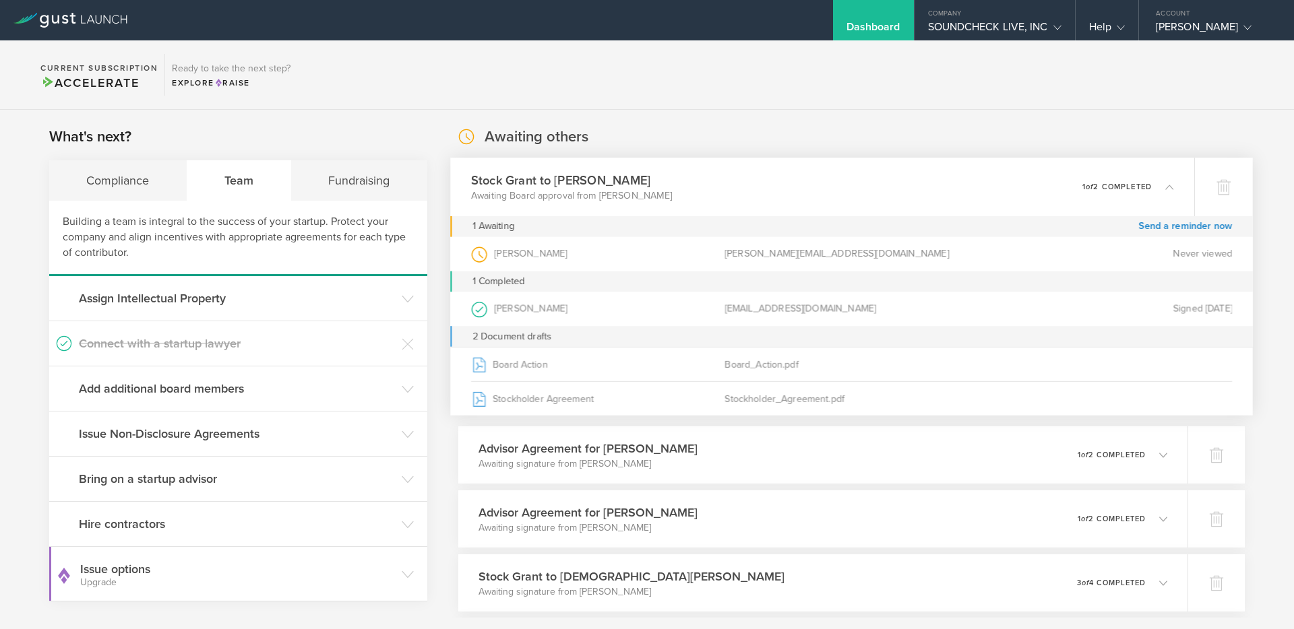
click at [579, 195] on p "Awaiting Board approval from [PERSON_NAME]" at bounding box center [571, 195] width 201 height 13
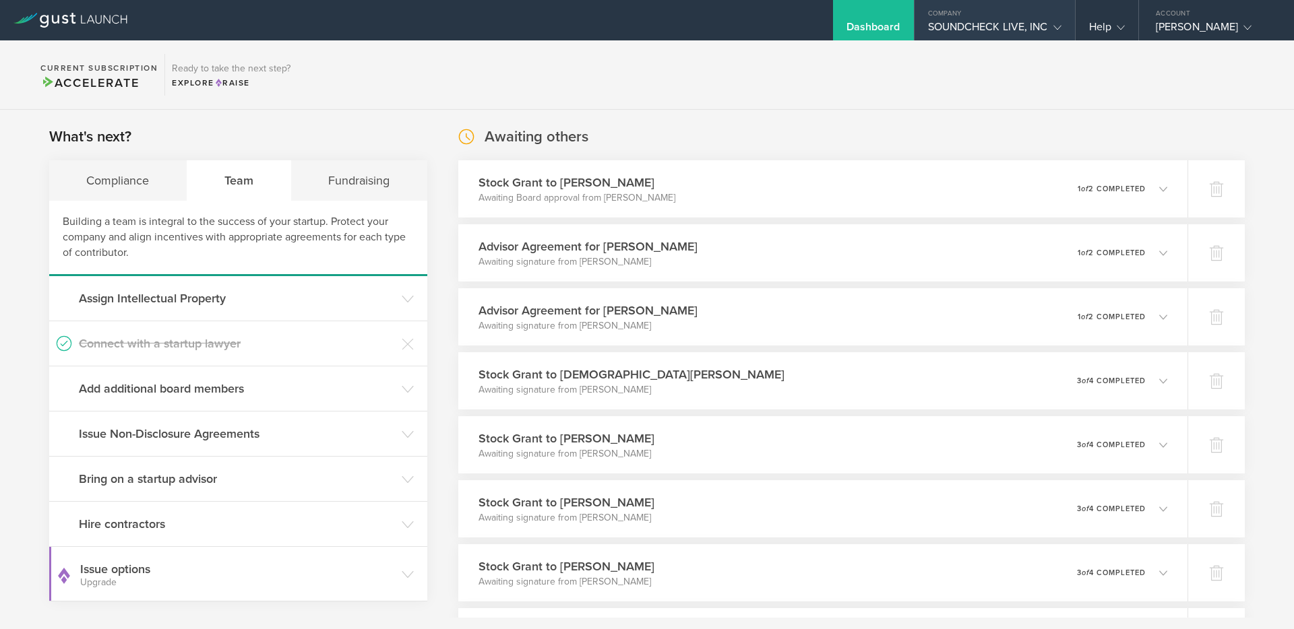
click at [965, 30] on div "SOUNDCHECK LIVE, INC" at bounding box center [994, 30] width 133 height 20
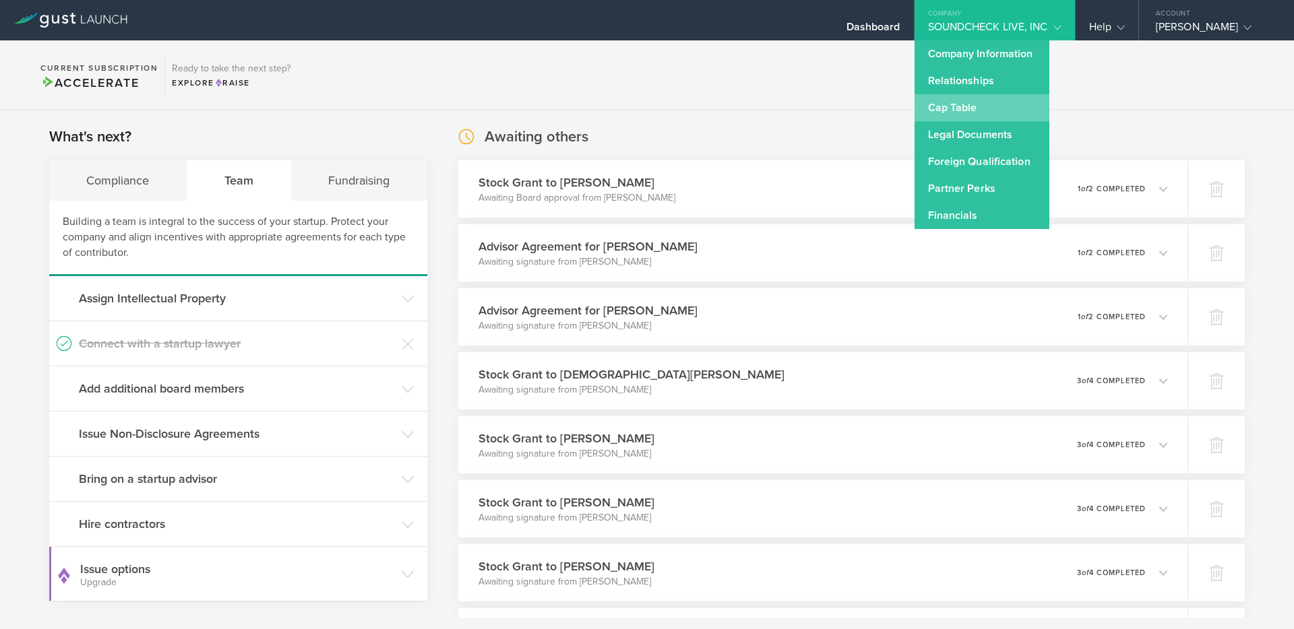
click at [991, 107] on link "Cap Table" at bounding box center [981, 107] width 135 height 27
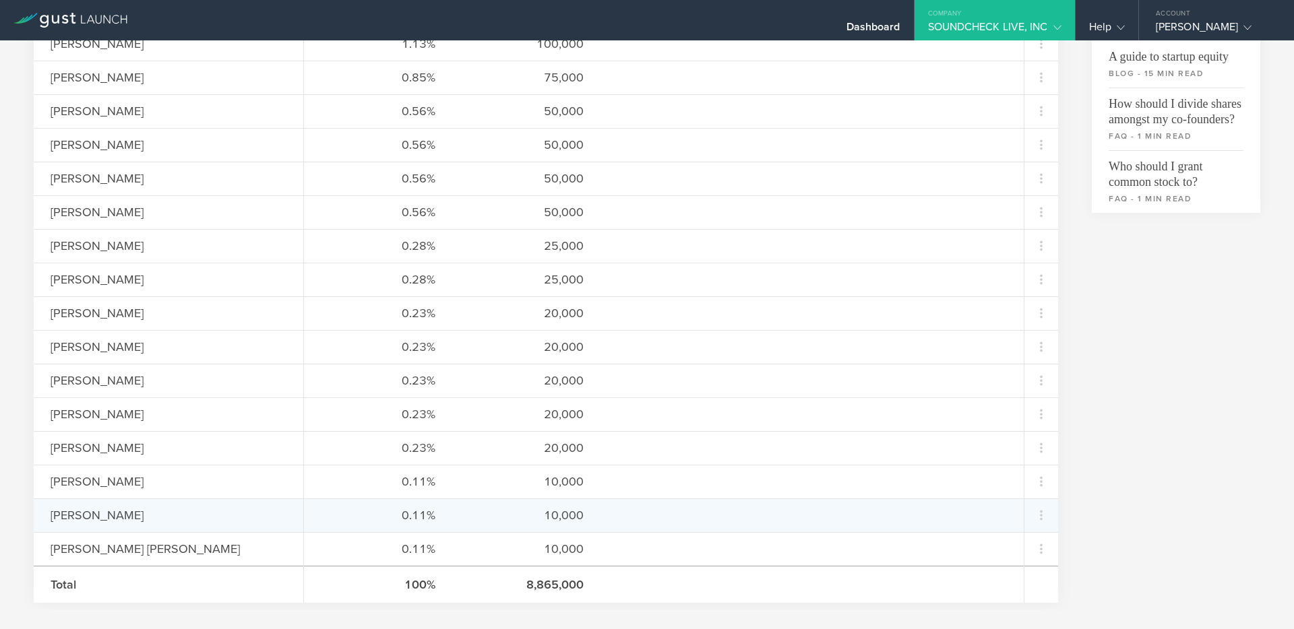
scroll to position [470, 0]
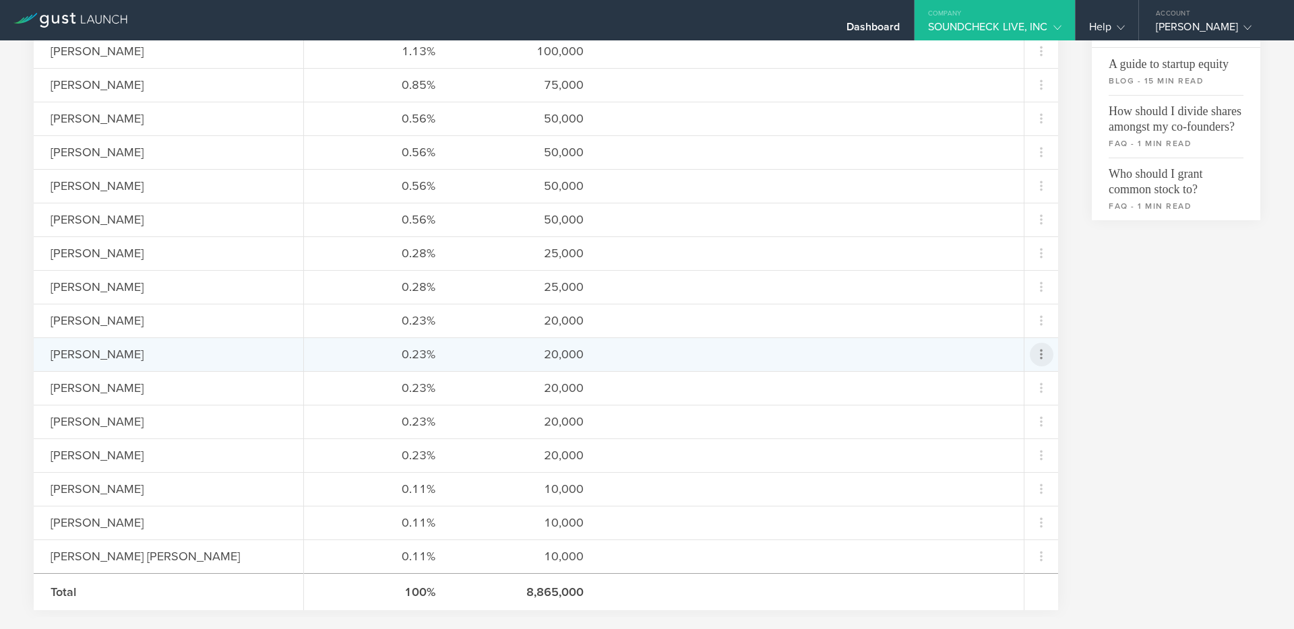
click at [1041, 360] on icon at bounding box center [1041, 354] width 16 height 16
click at [1006, 415] on div "Repurchase stock" at bounding box center [998, 415] width 102 height 15
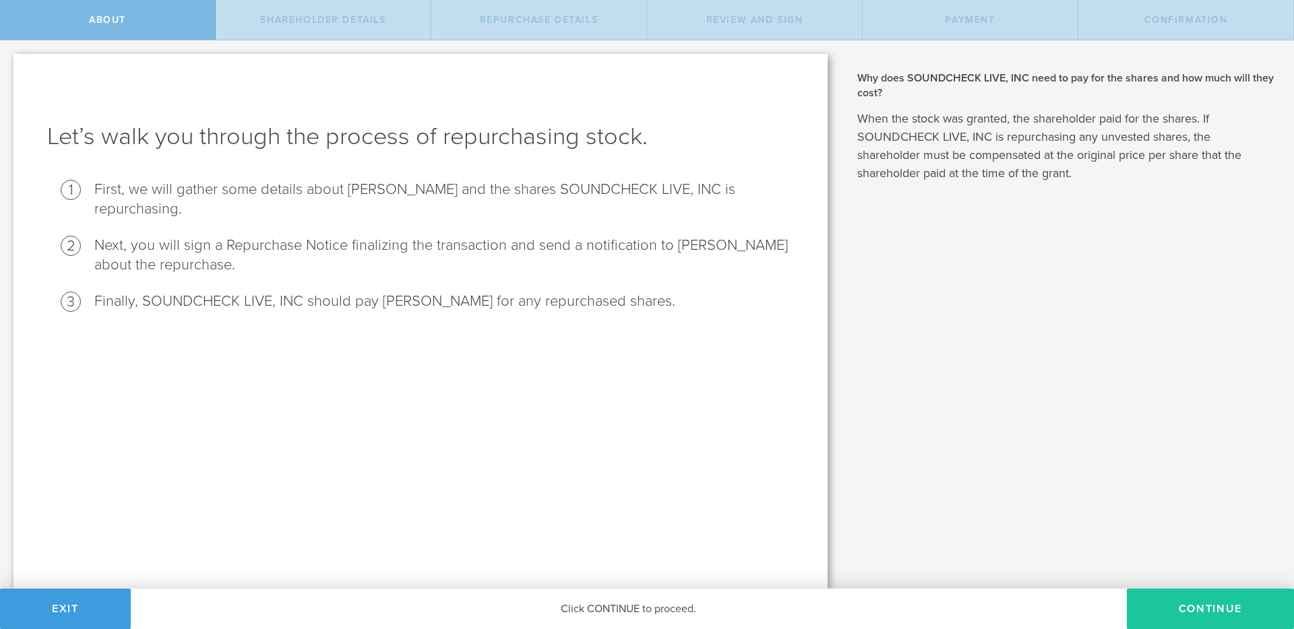
click at [1177, 615] on button "Continue" at bounding box center [1210, 609] width 167 height 40
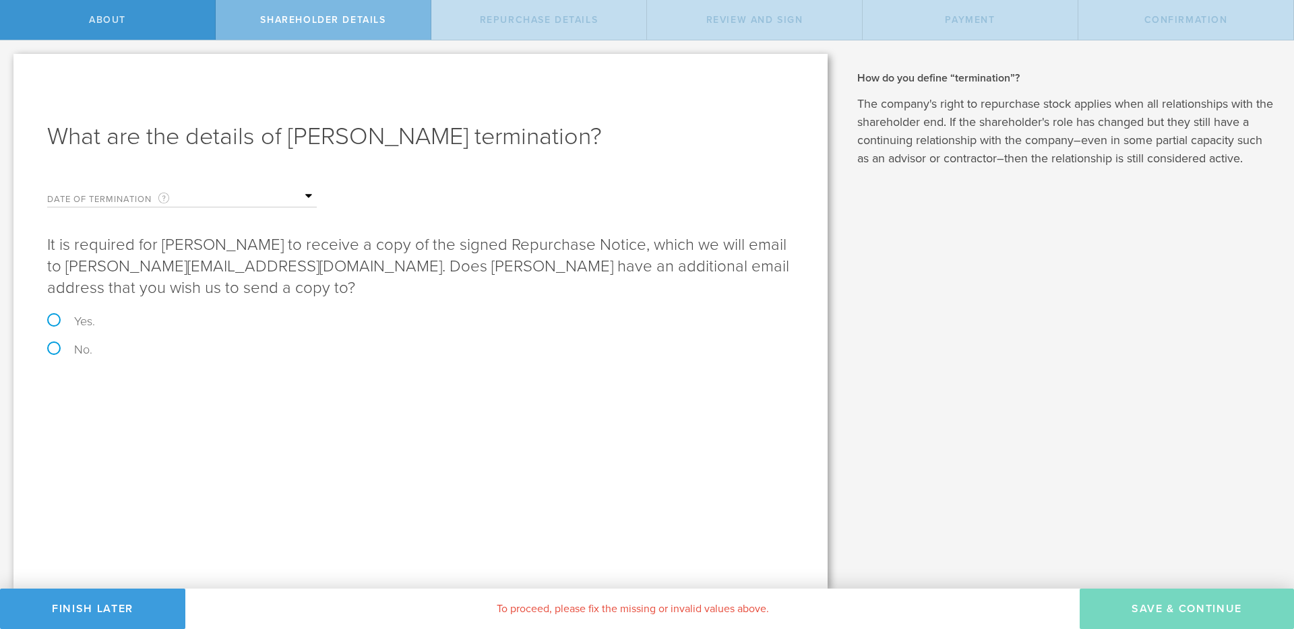
click at [305, 195] on input "text" at bounding box center [249, 197] width 135 height 20
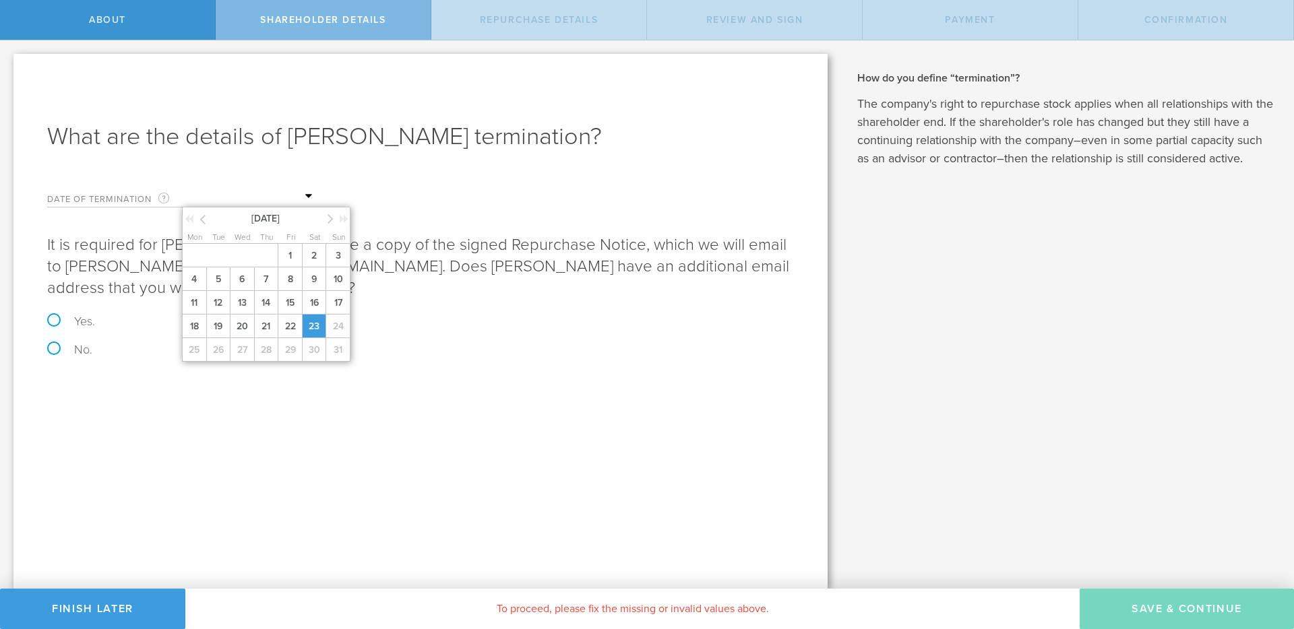
click at [320, 323] on span "23" at bounding box center [314, 327] width 24 height 24
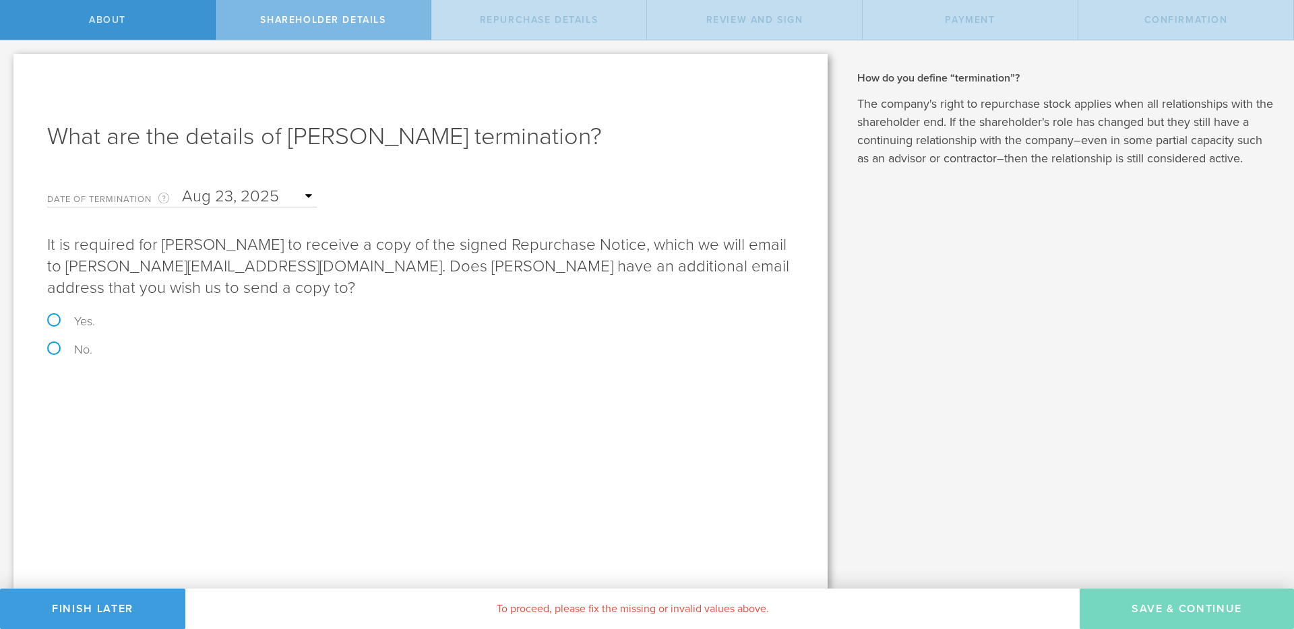
click at [61, 354] on label "No." at bounding box center [420, 350] width 747 height 12
click at [9, 69] on input "No." at bounding box center [4, 54] width 9 height 28
radio input "true"
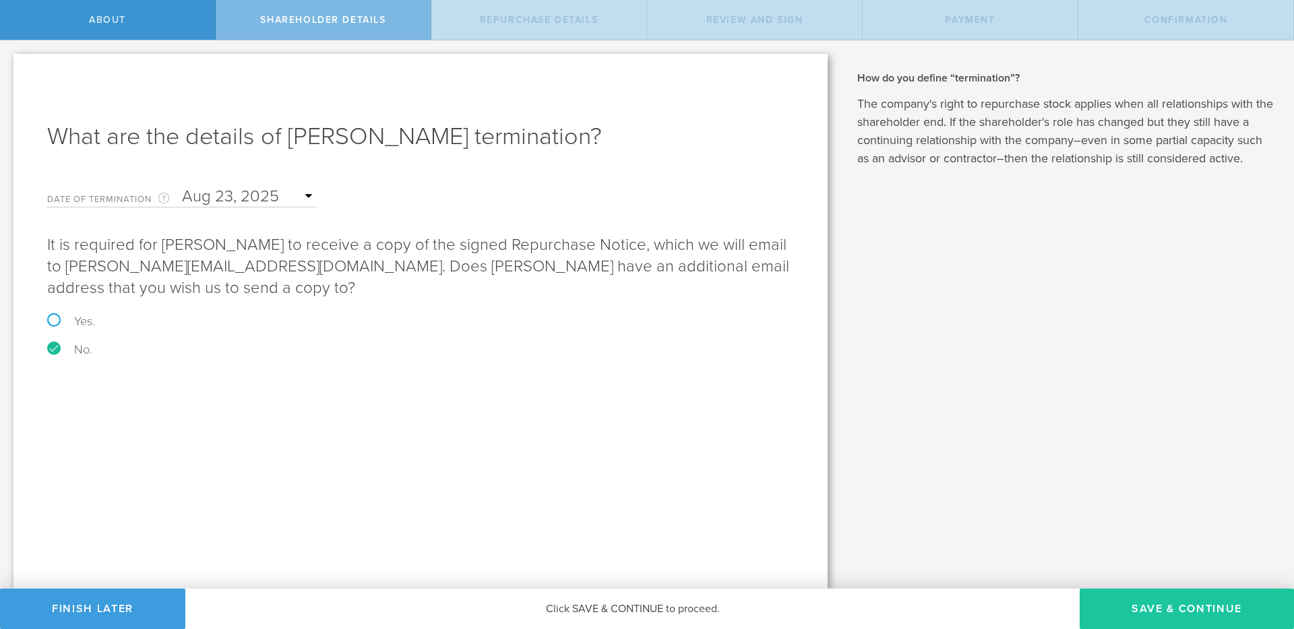
click at [1168, 600] on button "Save & Continue" at bounding box center [1186, 609] width 214 height 40
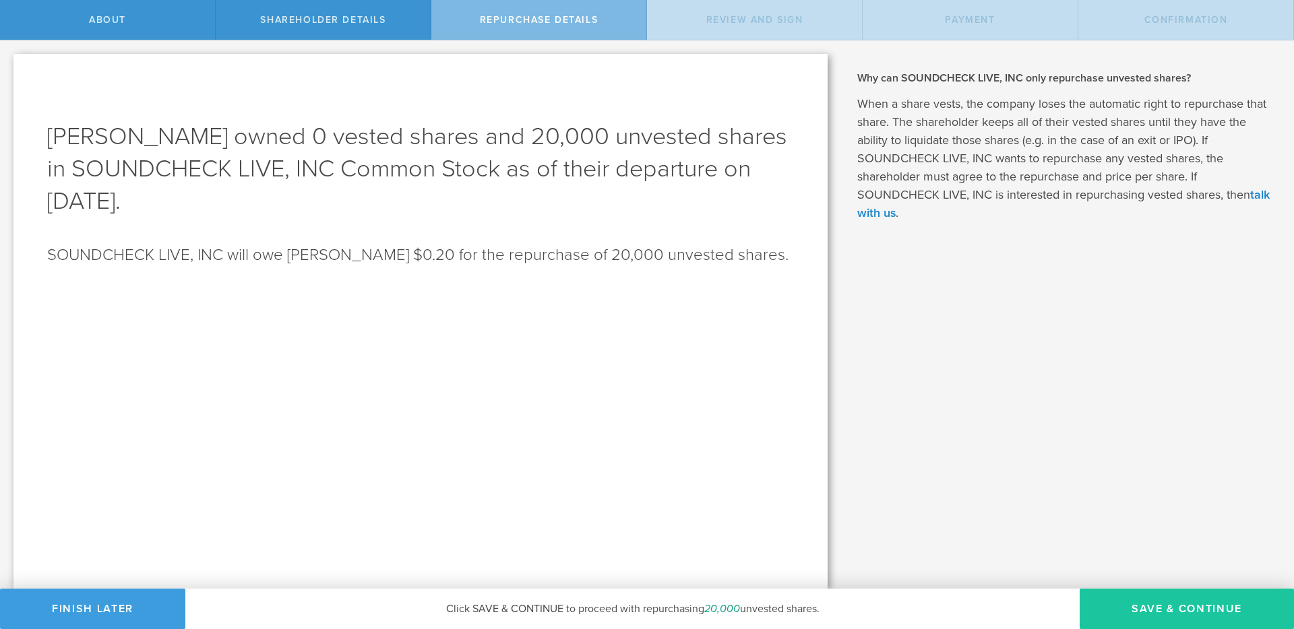
click at [1139, 603] on button "Save & Continue" at bounding box center [1186, 609] width 214 height 40
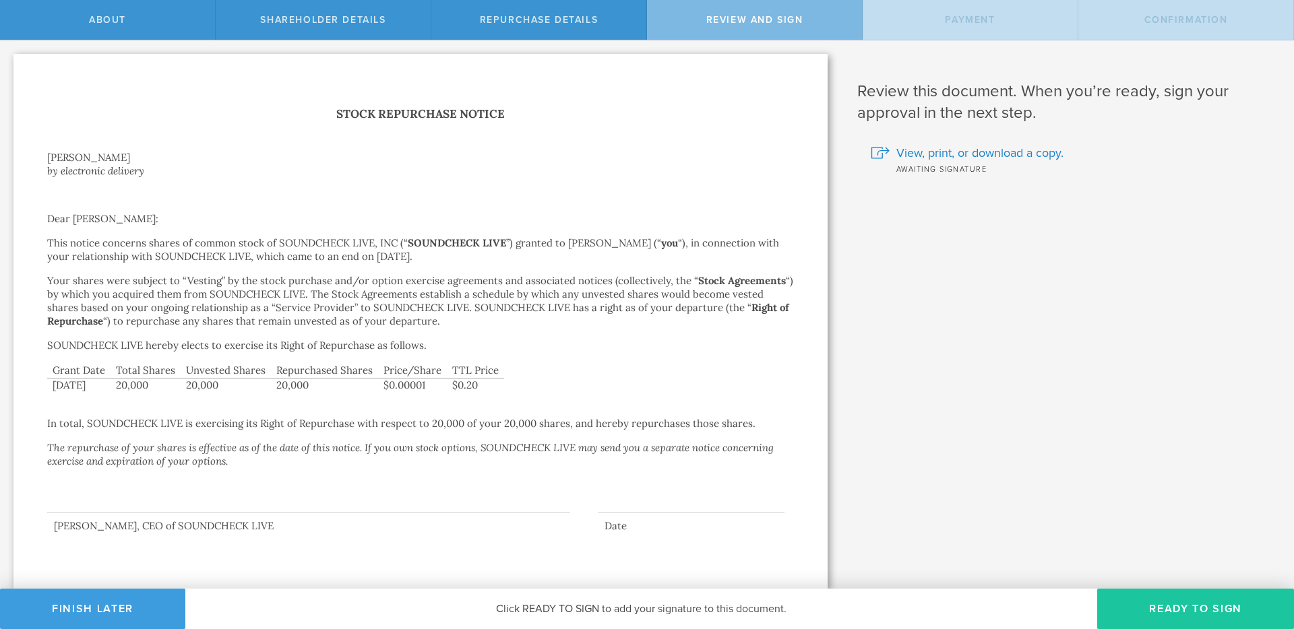
click at [1170, 612] on button "Ready to Sign" at bounding box center [1195, 609] width 197 height 40
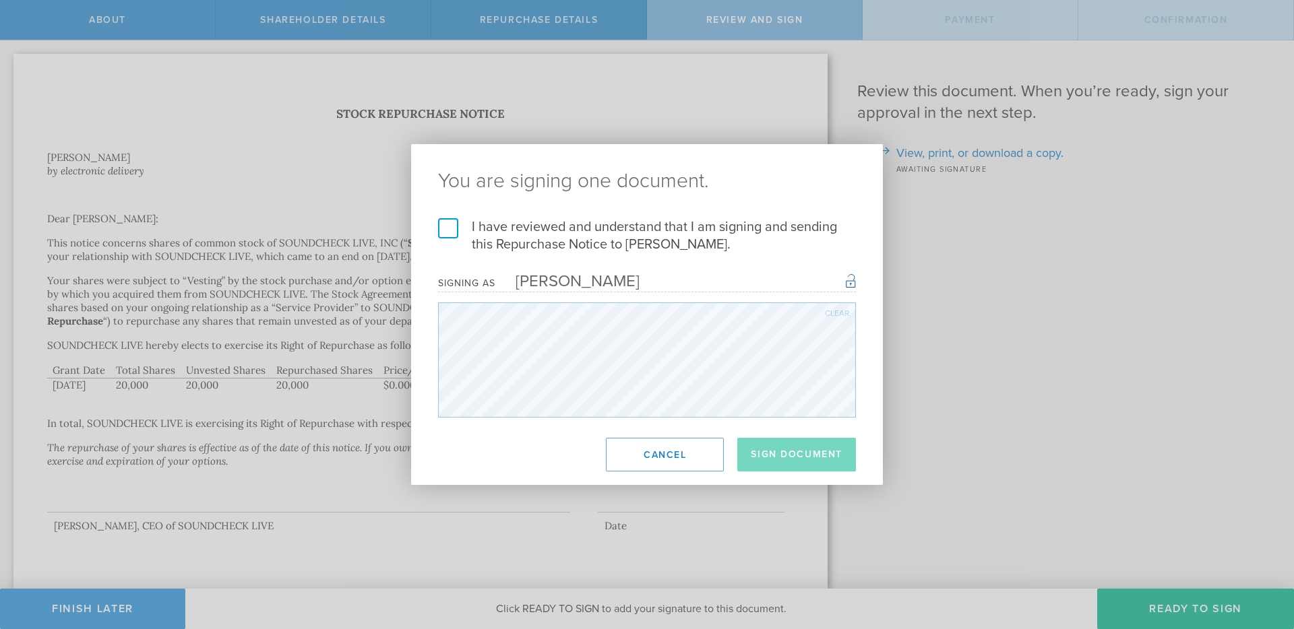
click at [524, 235] on label "I have reviewed and understand that I am signing and sending this Repurchase No…" at bounding box center [647, 235] width 418 height 35
click at [0, 0] on input "I have reviewed and understand that I am signing and sending this Repurchase No…" at bounding box center [0, 0] width 0 height 0
click at [776, 439] on button "Sign Document" at bounding box center [796, 455] width 119 height 34
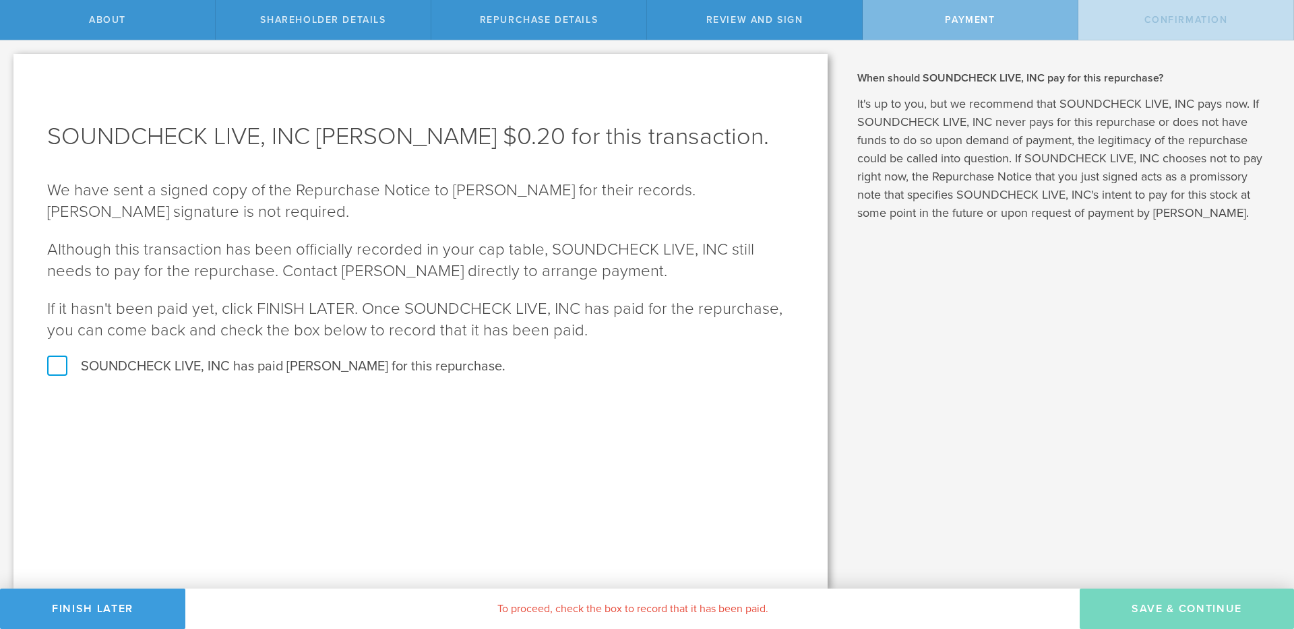
click at [421, 365] on label "SOUNDCHECK LIVE, INC has paid Blake Jones for this repurchase." at bounding box center [420, 367] width 747 height 18
click at [9, 69] on input "SOUNDCHECK LIVE, INC has paid Blake Jones for this repurchase." at bounding box center [4, 54] width 9 height 28
checkbox input "true"
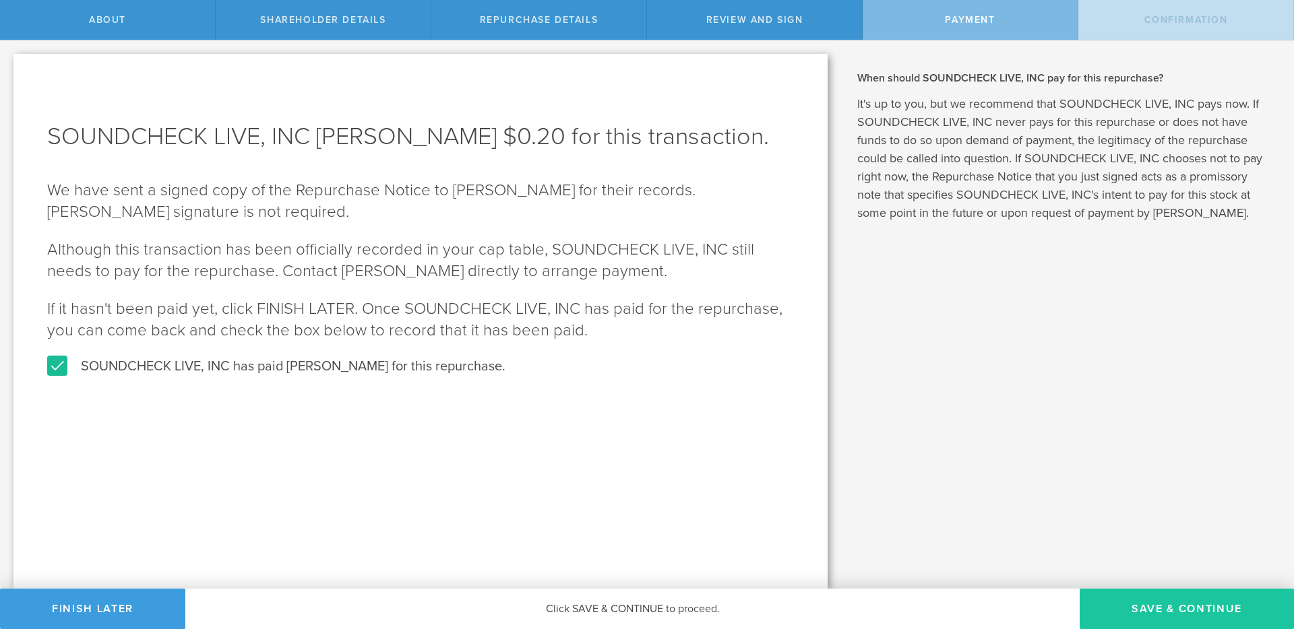
click at [1157, 611] on button "SAVE & CONTINUE" at bounding box center [1186, 609] width 214 height 40
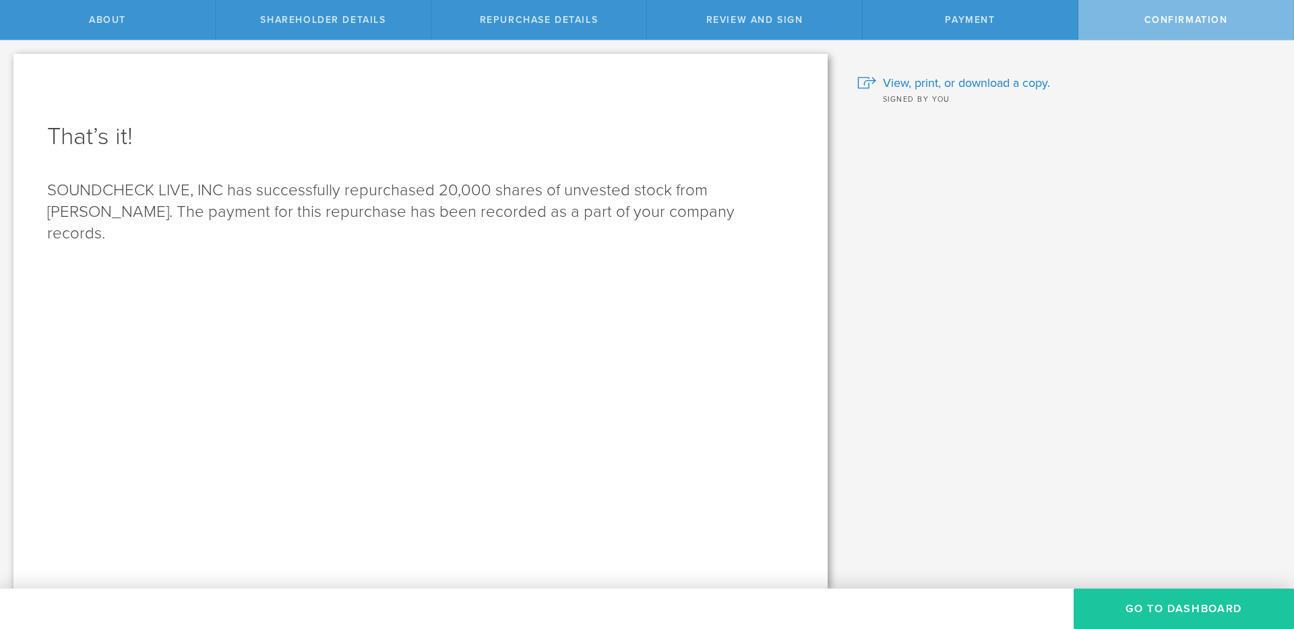
click at [1143, 612] on button "Go to Dashboard" at bounding box center [1183, 609] width 220 height 40
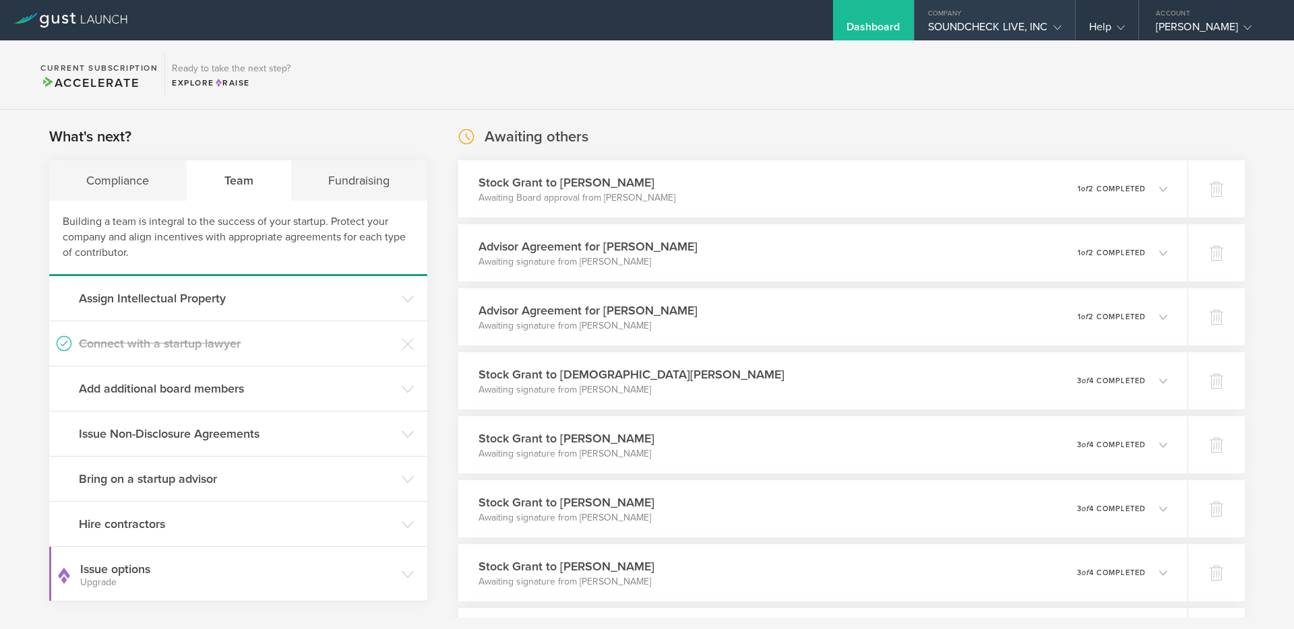
click at [943, 22] on div "SOUNDCHECK LIVE, INC" at bounding box center [994, 30] width 133 height 20
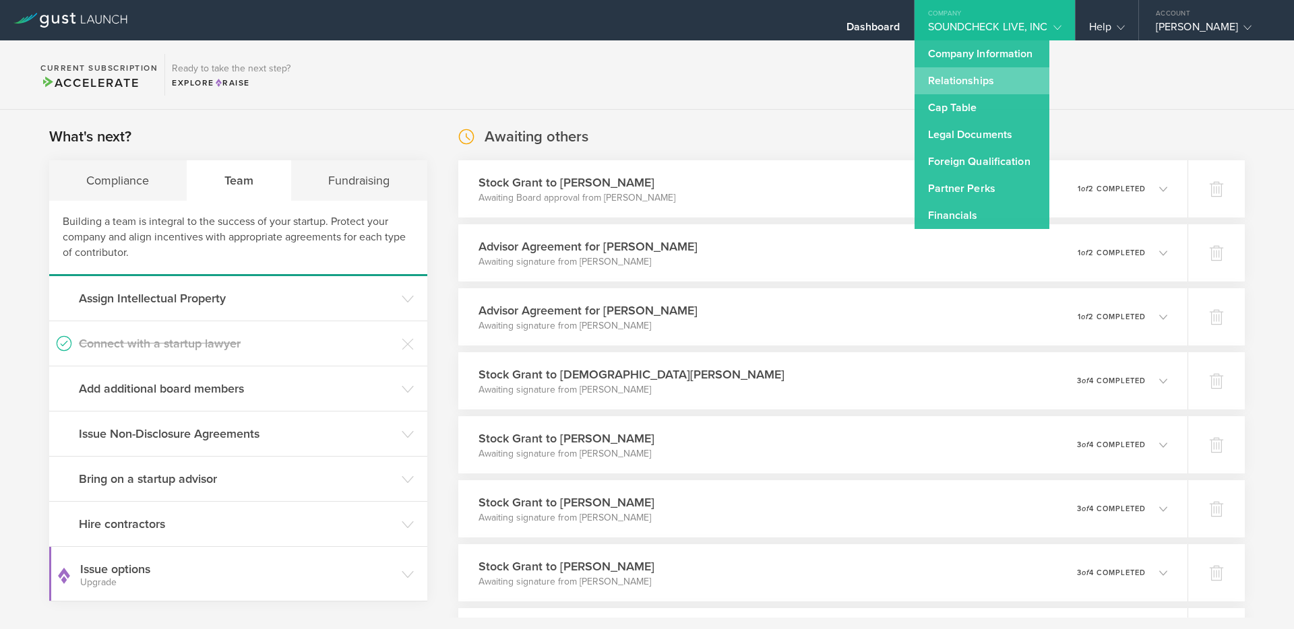
click at [969, 76] on link "Relationships" at bounding box center [981, 80] width 135 height 27
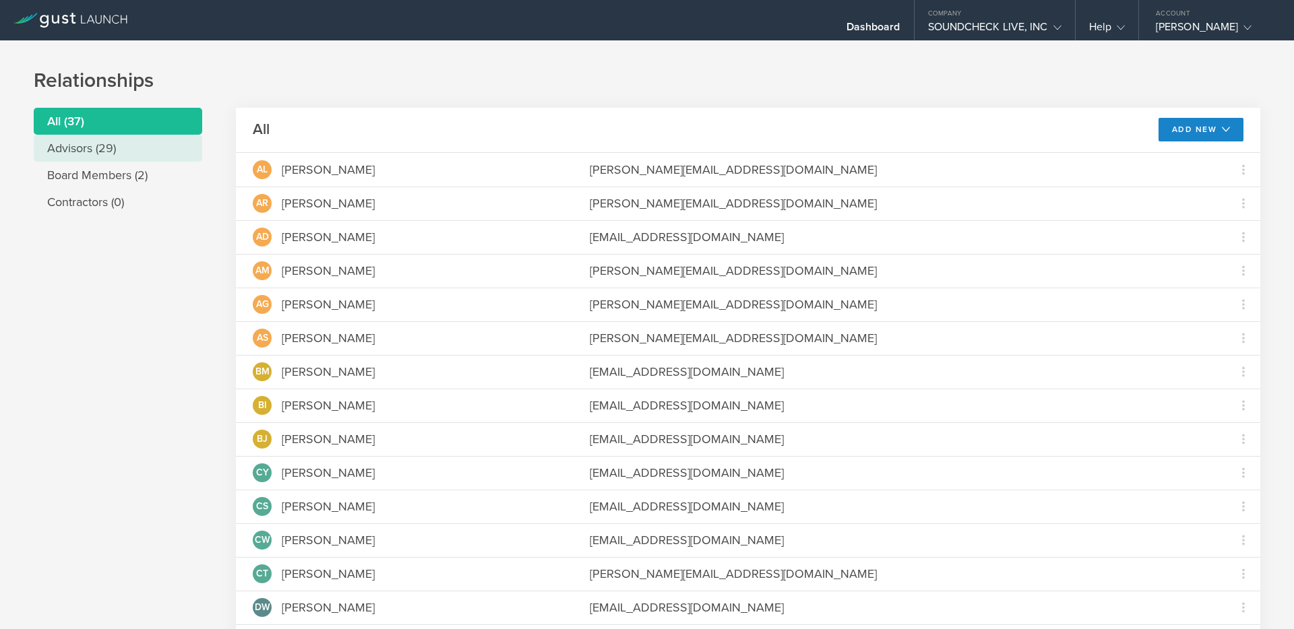
click at [129, 156] on li "Advisors (29)" at bounding box center [118, 148] width 168 height 27
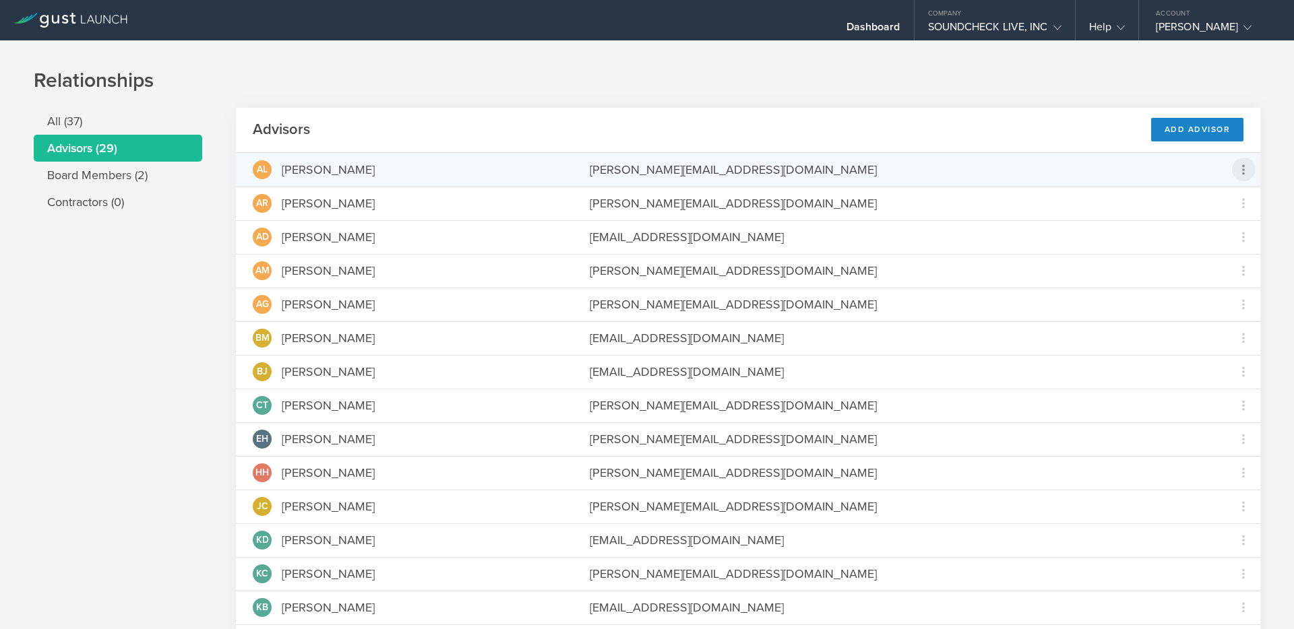
click at [1246, 168] on icon at bounding box center [1243, 170] width 16 height 16
click at [1246, 168] on md-backdrop at bounding box center [647, 314] width 1294 height 629
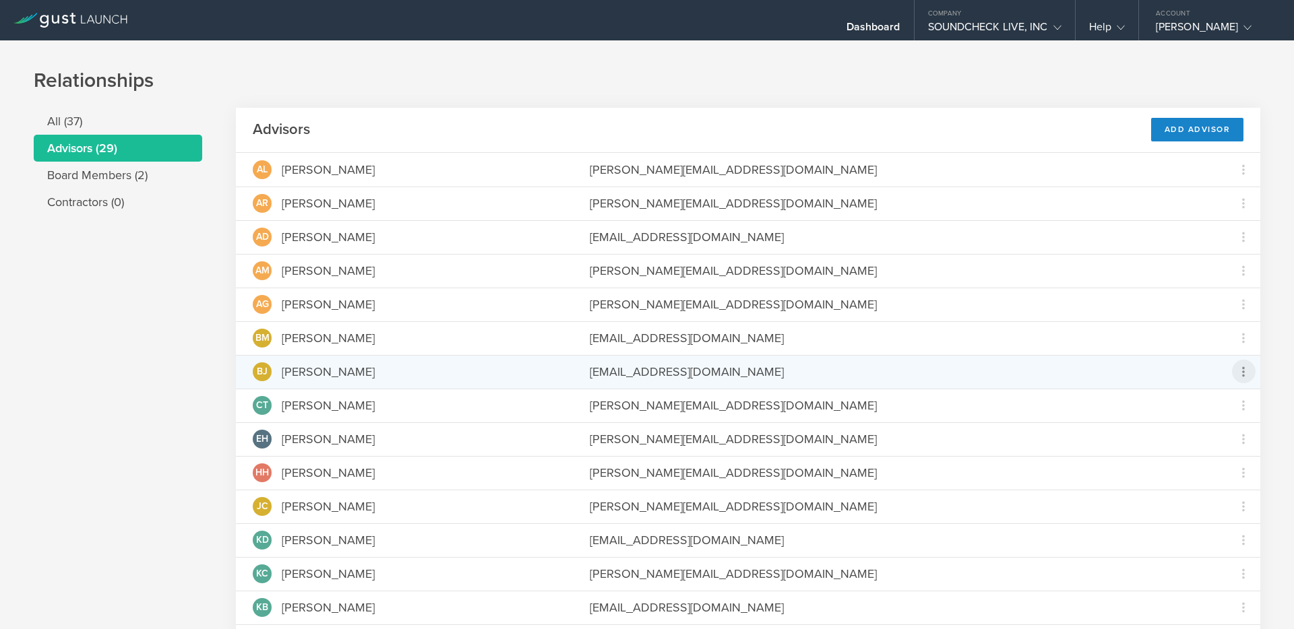
click at [1243, 373] on icon at bounding box center [1243, 372] width 16 height 16
click at [1243, 373] on md-backdrop at bounding box center [647, 314] width 1294 height 629
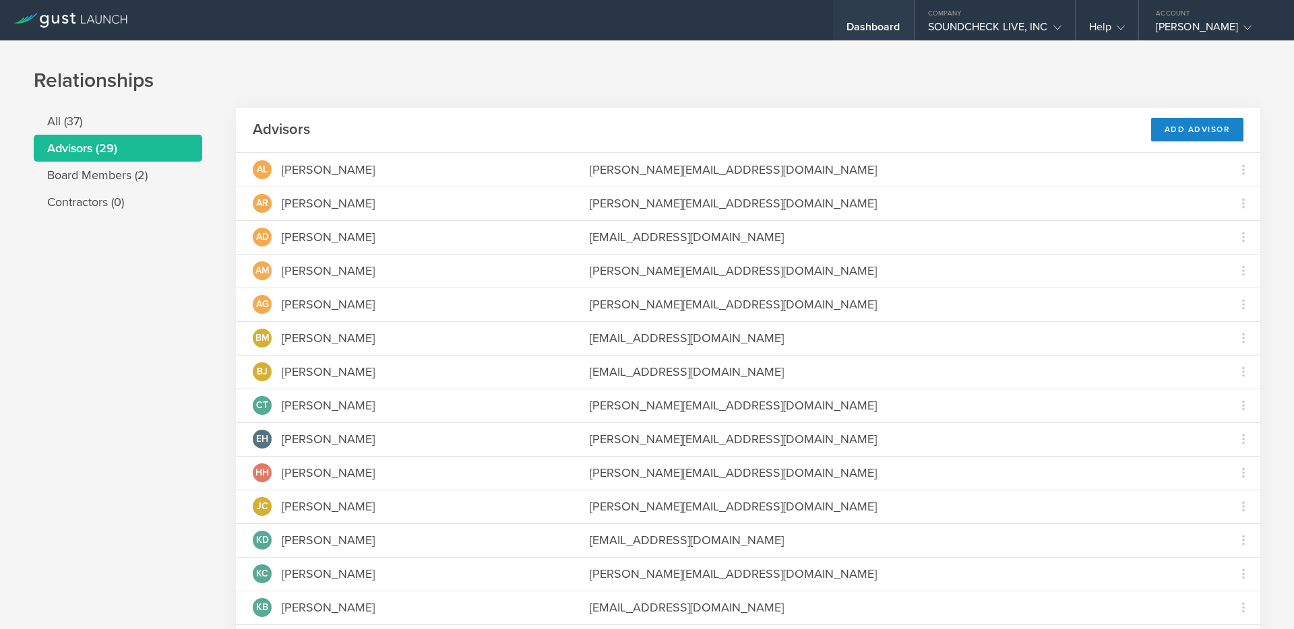
click at [846, 28] on div "Dashboard" at bounding box center [873, 30] width 54 height 20
